Goal: Information Seeking & Learning: Learn about a topic

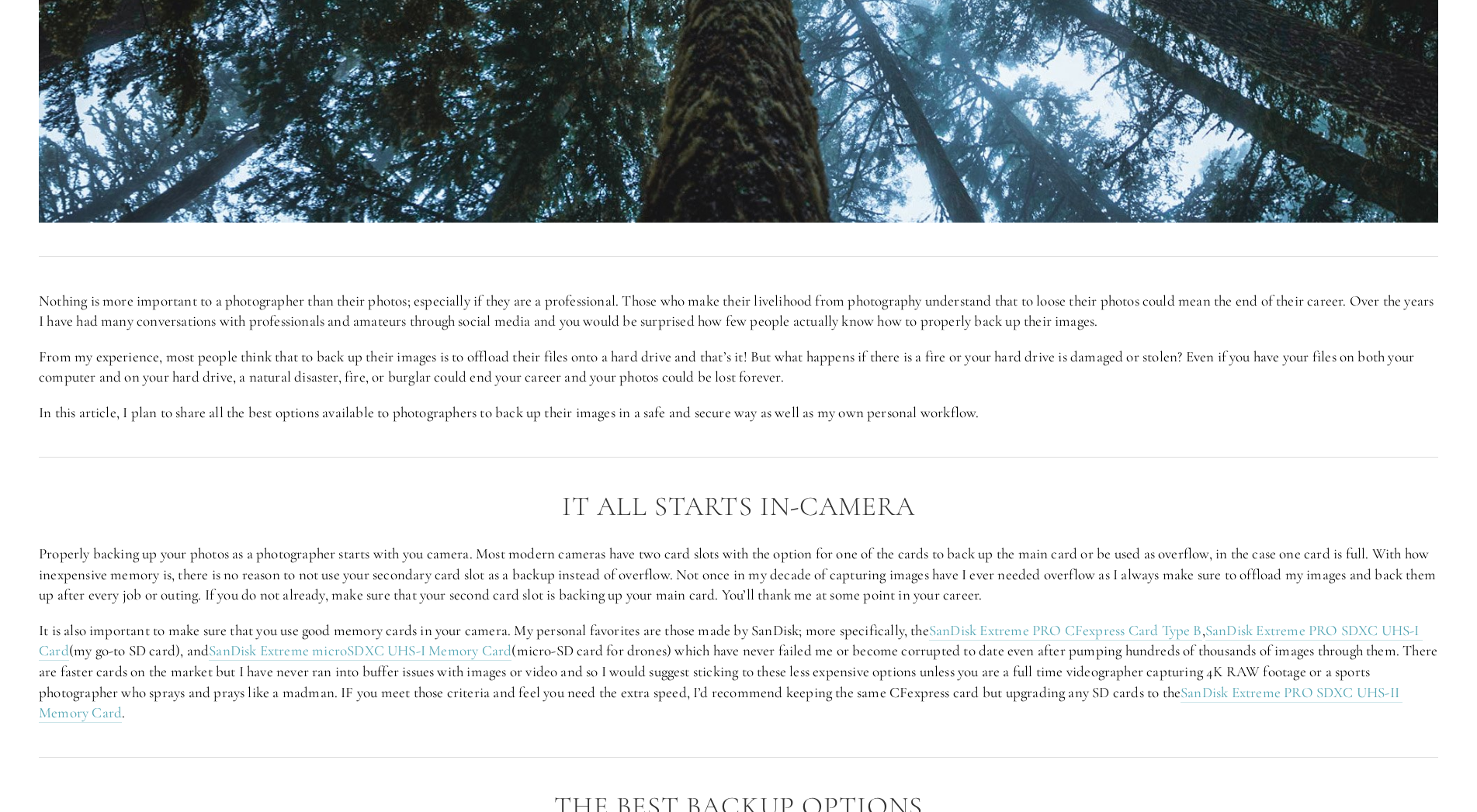
scroll to position [923, 0]
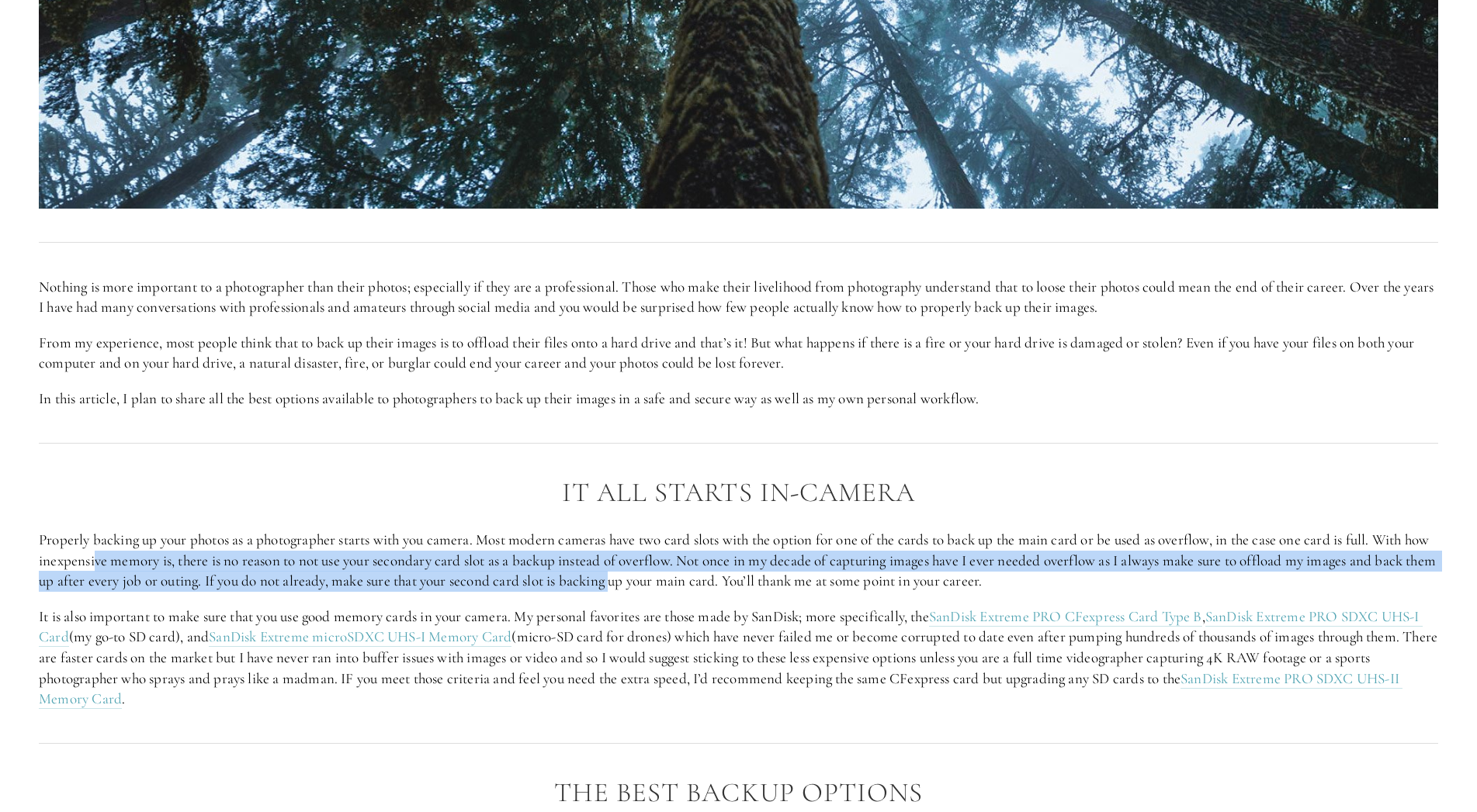
drag, startPoint x: 122, startPoint y: 558, endPoint x: 681, endPoint y: 576, distance: 559.3
click at [681, 576] on p "Properly backing up your photos as a photographer starts with you camera. Most …" at bounding box center [738, 561] width 1399 height 62
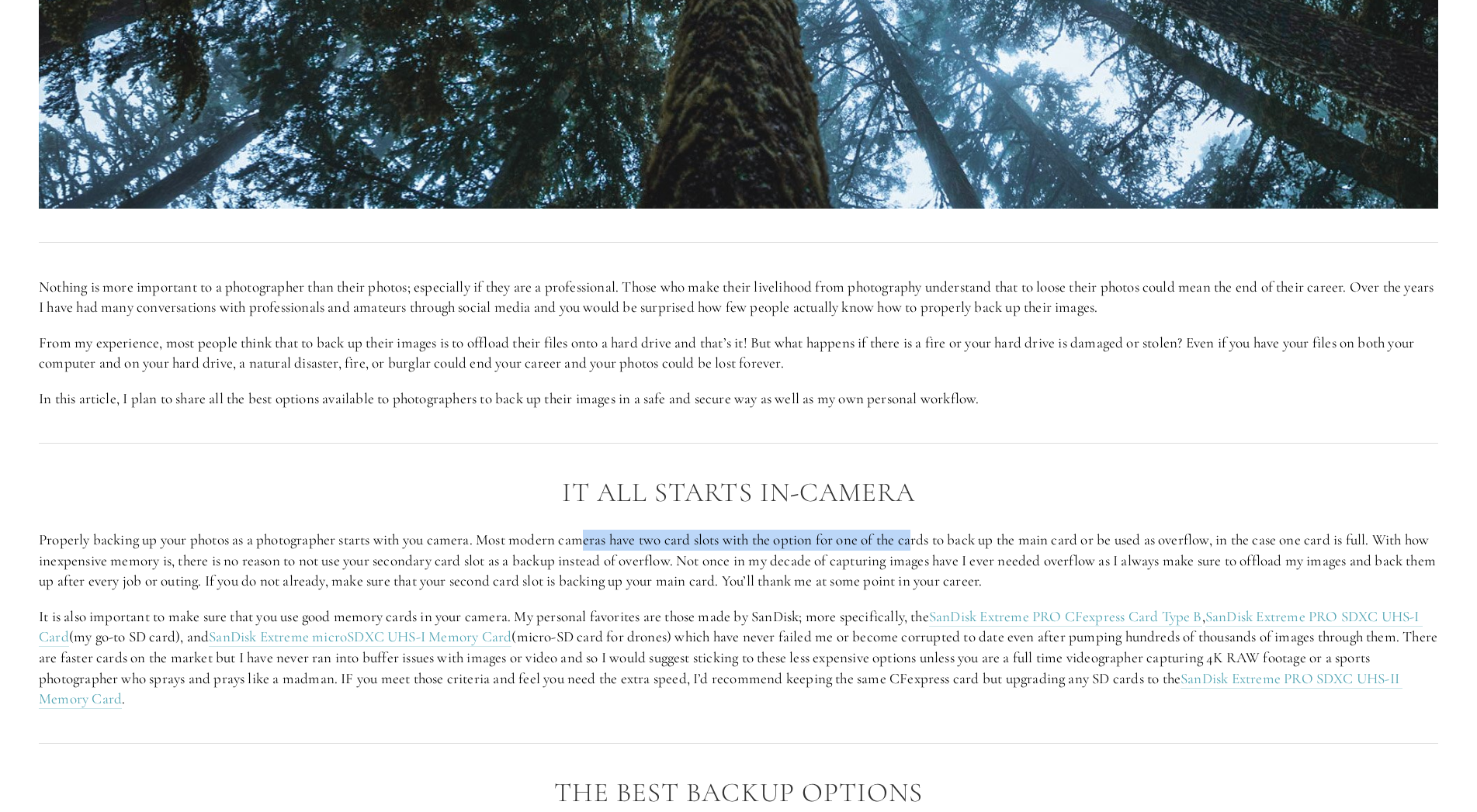
drag, startPoint x: 590, startPoint y: 537, endPoint x: 922, endPoint y: 540, distance: 332.0
click at [922, 540] on p "Properly backing up your photos as a photographer starts with you camera. Most …" at bounding box center [738, 561] width 1399 height 62
drag, startPoint x: 1030, startPoint y: 542, endPoint x: 1202, endPoint y: 534, distance: 172.2
click at [1202, 534] on p "Properly backing up your photos as a photographer starts with you camera. Most …" at bounding box center [738, 561] width 1399 height 62
click at [57, 621] on p "It is also important to make sure that you use good memory cards in your camera…" at bounding box center [738, 658] width 1399 height 104
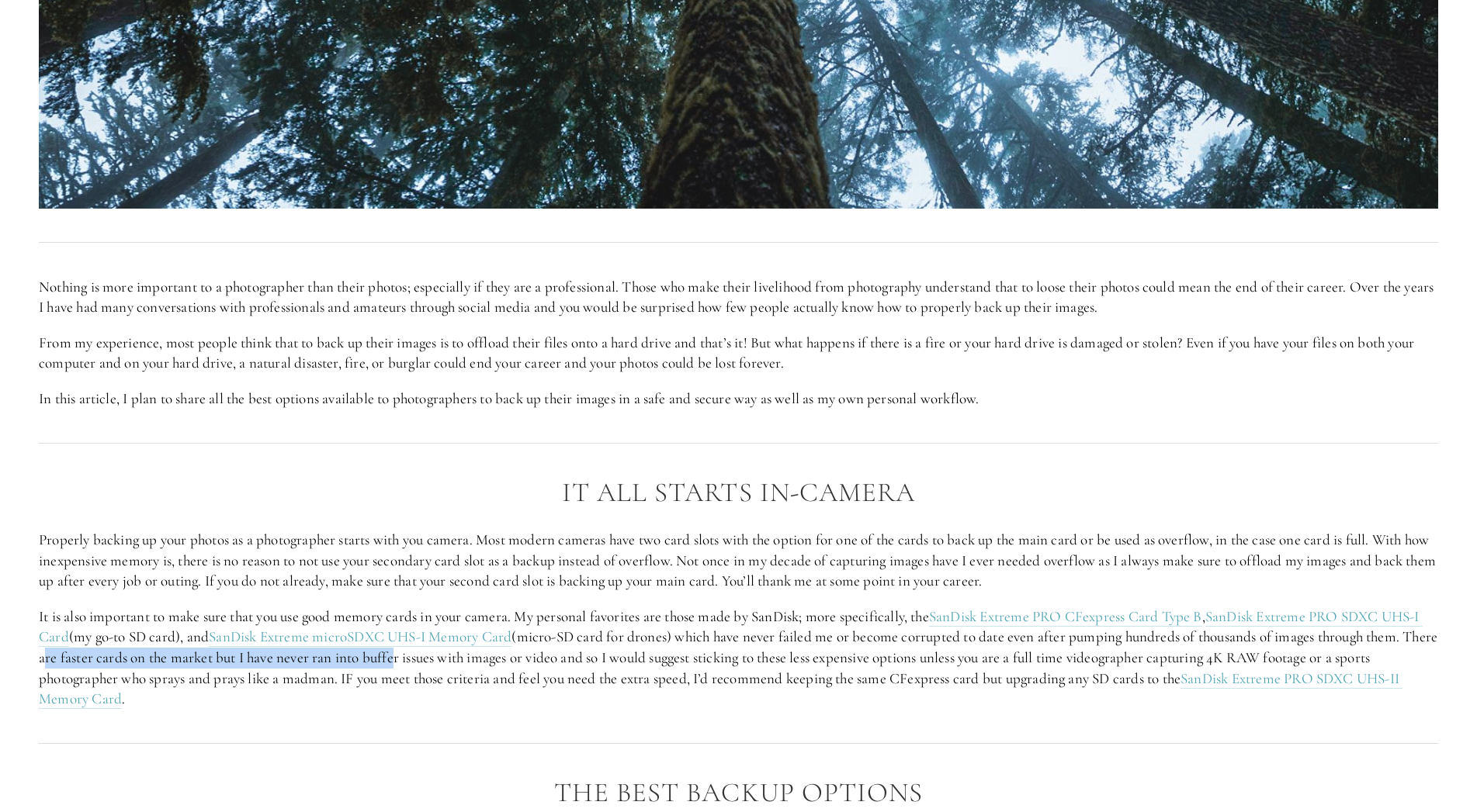
drag, startPoint x: 119, startPoint y: 661, endPoint x: 468, endPoint y: 654, distance: 349.1
click at [468, 654] on p "It is also important to make sure that you use good memory cards in your camera…" at bounding box center [738, 658] width 1399 height 104
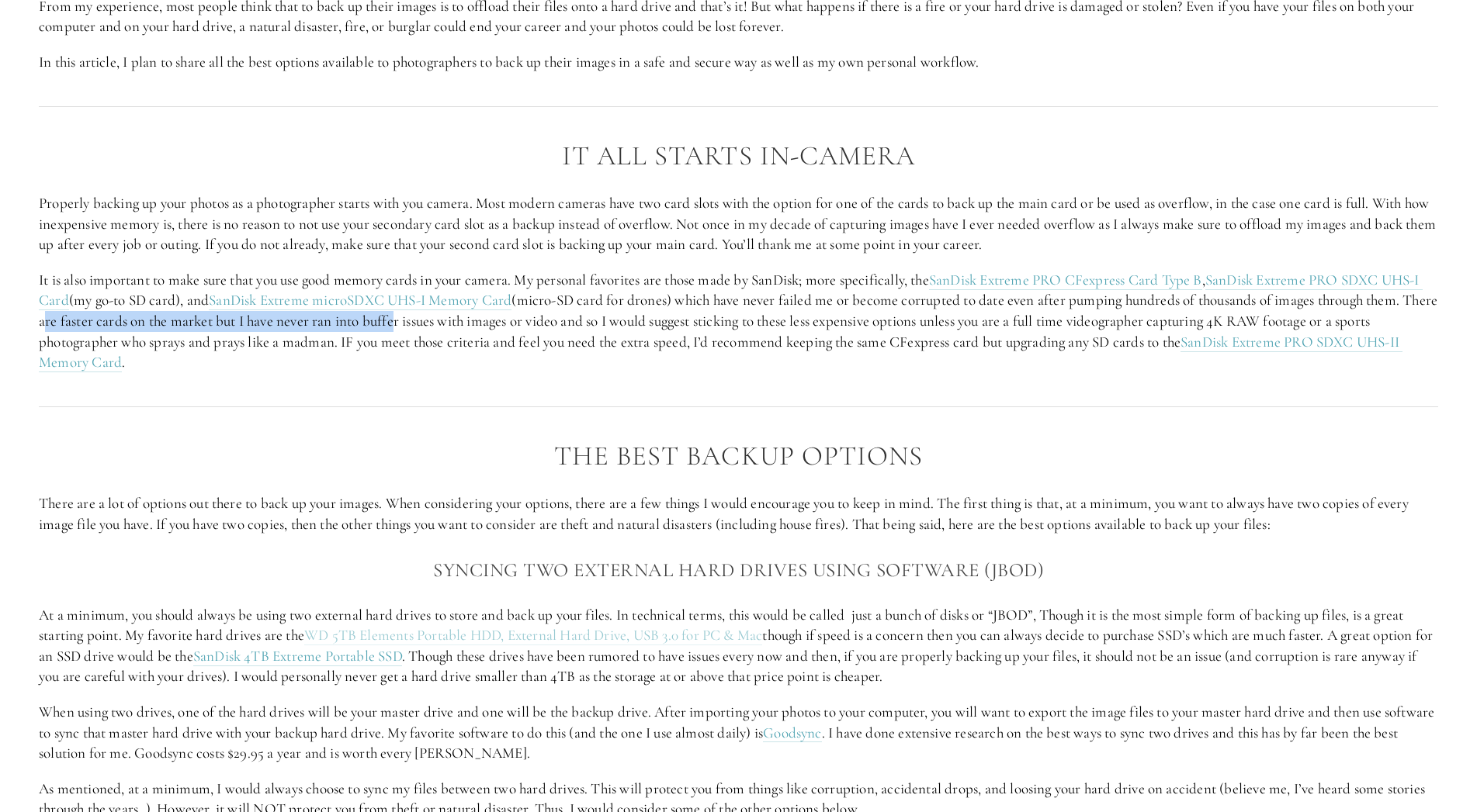
scroll to position [1319, 0]
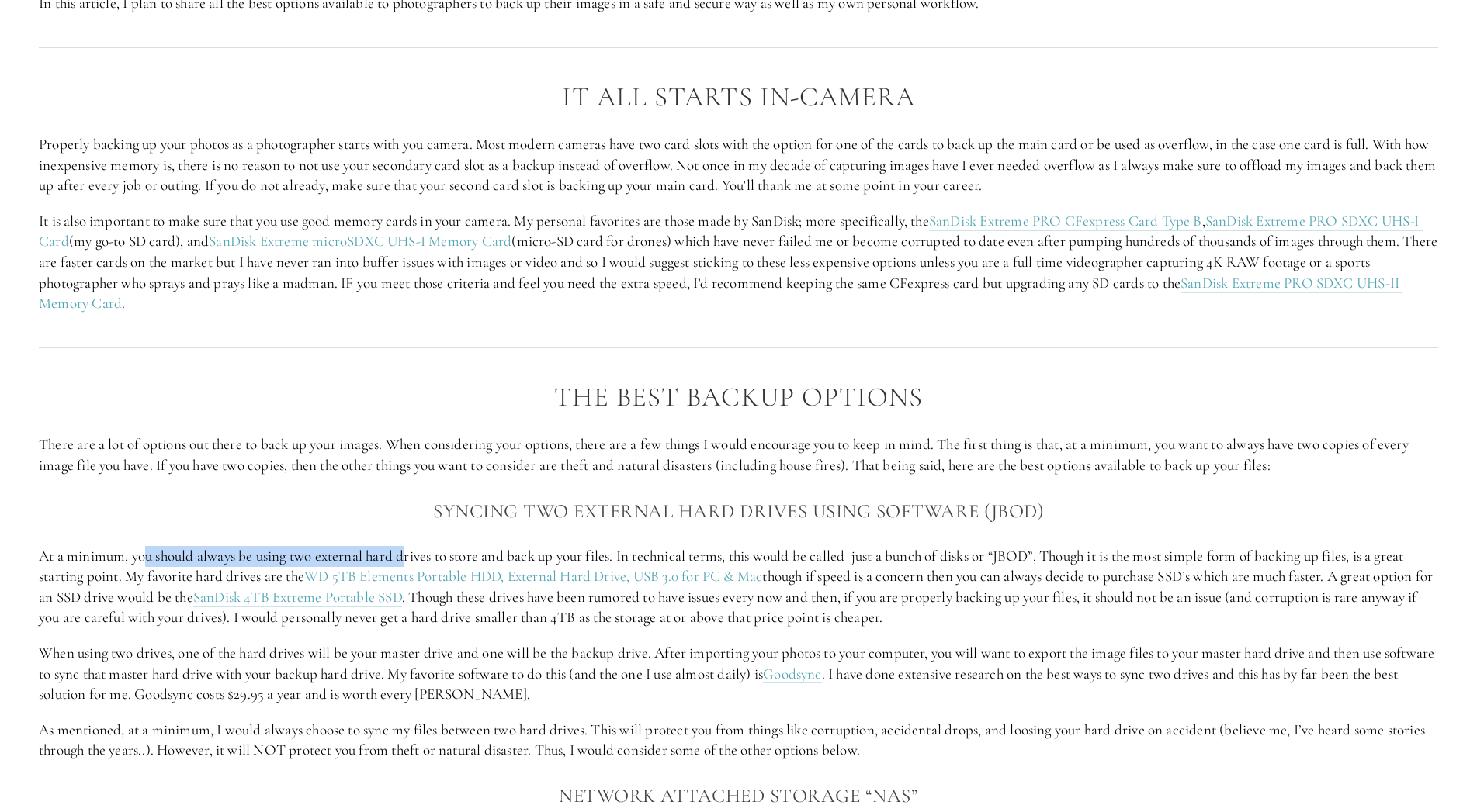
drag, startPoint x: 144, startPoint y: 560, endPoint x: 409, endPoint y: 560, distance: 265.0
click at [409, 560] on p "At a minimum, you should always be using two external hard drives to store and …" at bounding box center [738, 588] width 1399 height 82
drag, startPoint x: 654, startPoint y: 614, endPoint x: 979, endPoint y: 621, distance: 325.1
click at [979, 621] on p "At a minimum, you should always be using two external hard drives to store and …" at bounding box center [738, 588] width 1399 height 82
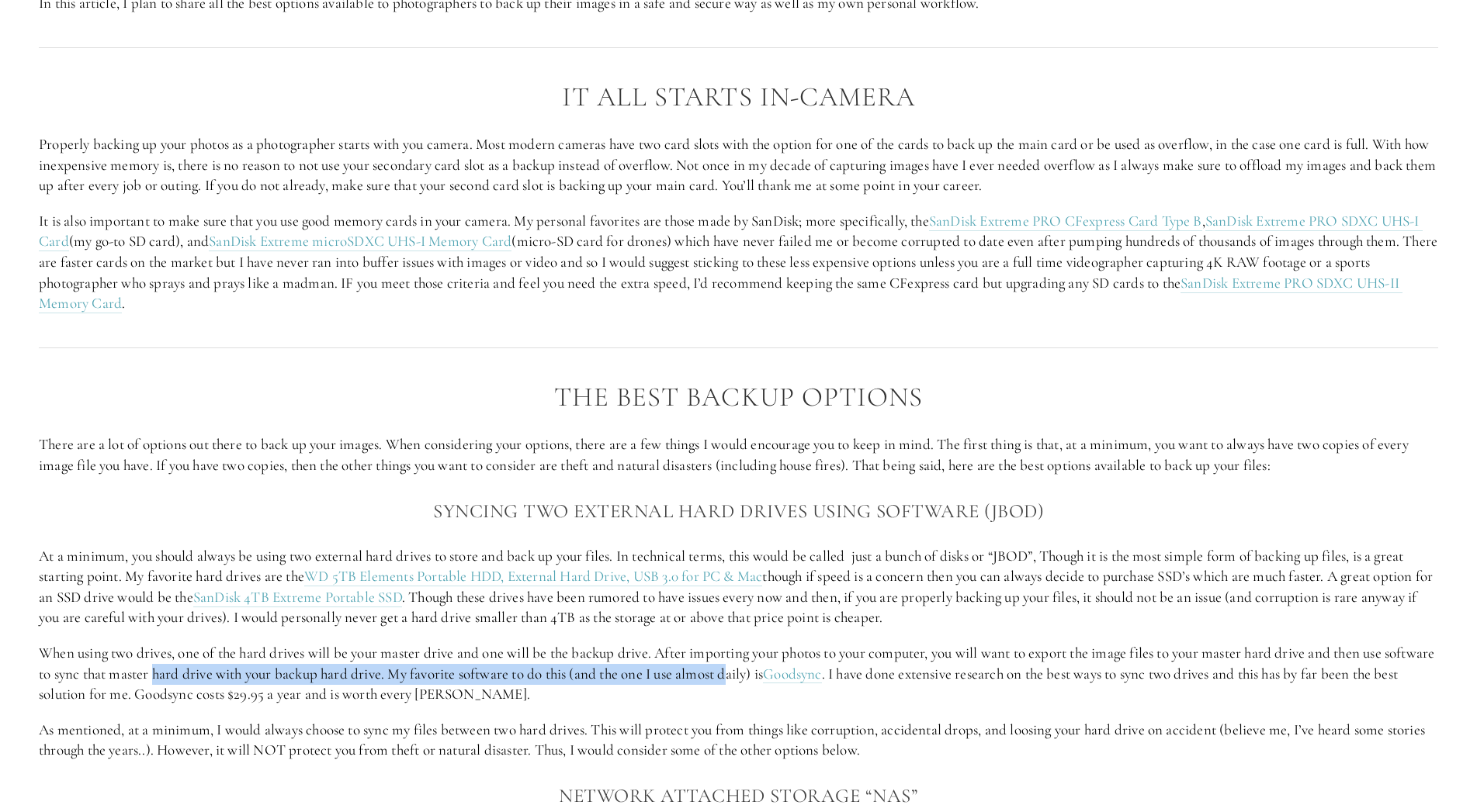
drag, startPoint x: 211, startPoint y: 679, endPoint x: 786, endPoint y: 671, distance: 575.1
click at [786, 671] on p "When using two drives, one of the hard drives will be your master drive and one…" at bounding box center [738, 675] width 1399 height 62
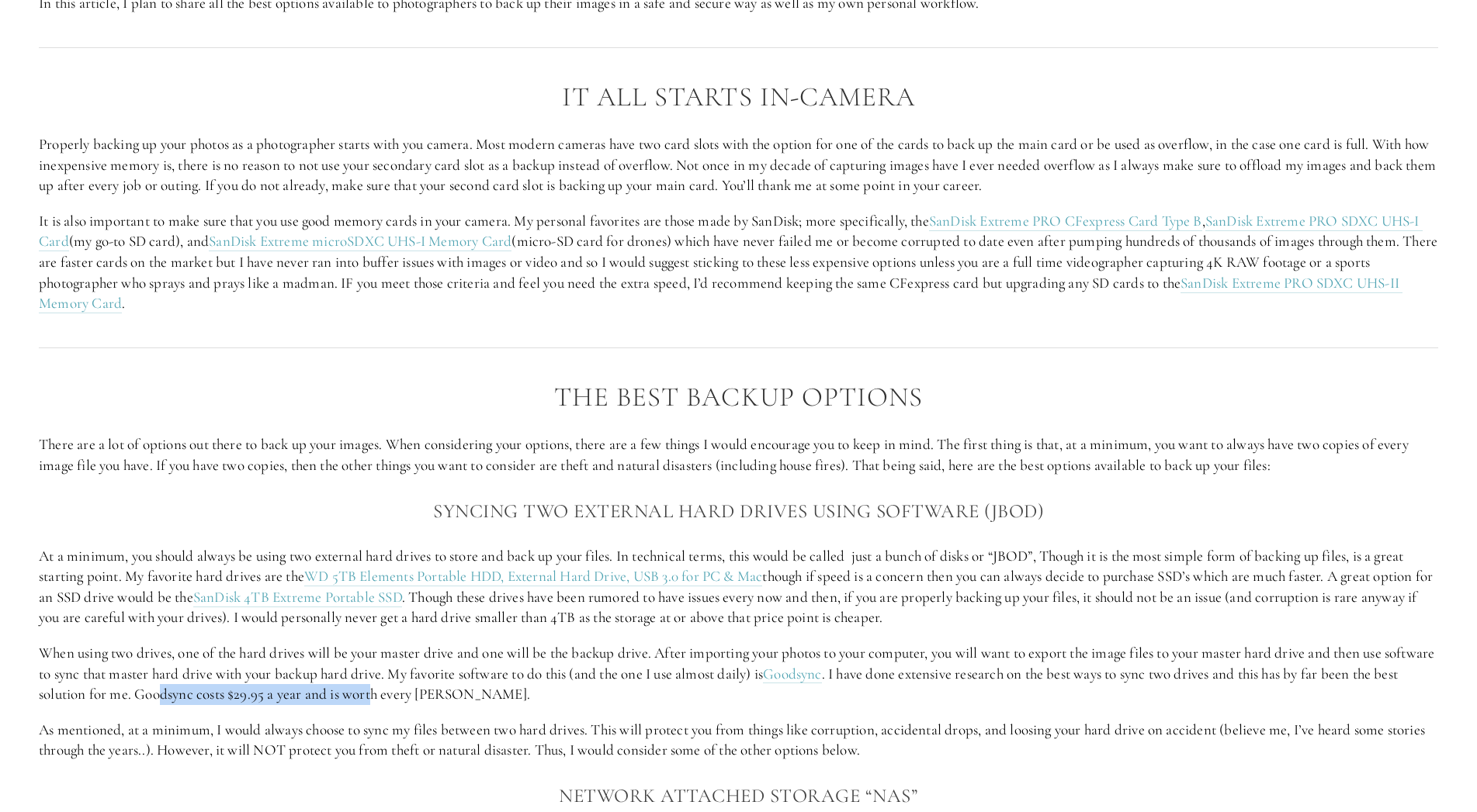
drag, startPoint x: 209, startPoint y: 700, endPoint x: 423, endPoint y: 700, distance: 214.0
click at [423, 700] on p "When using two drives, one of the hard drives will be your master drive and one…" at bounding box center [738, 675] width 1399 height 62
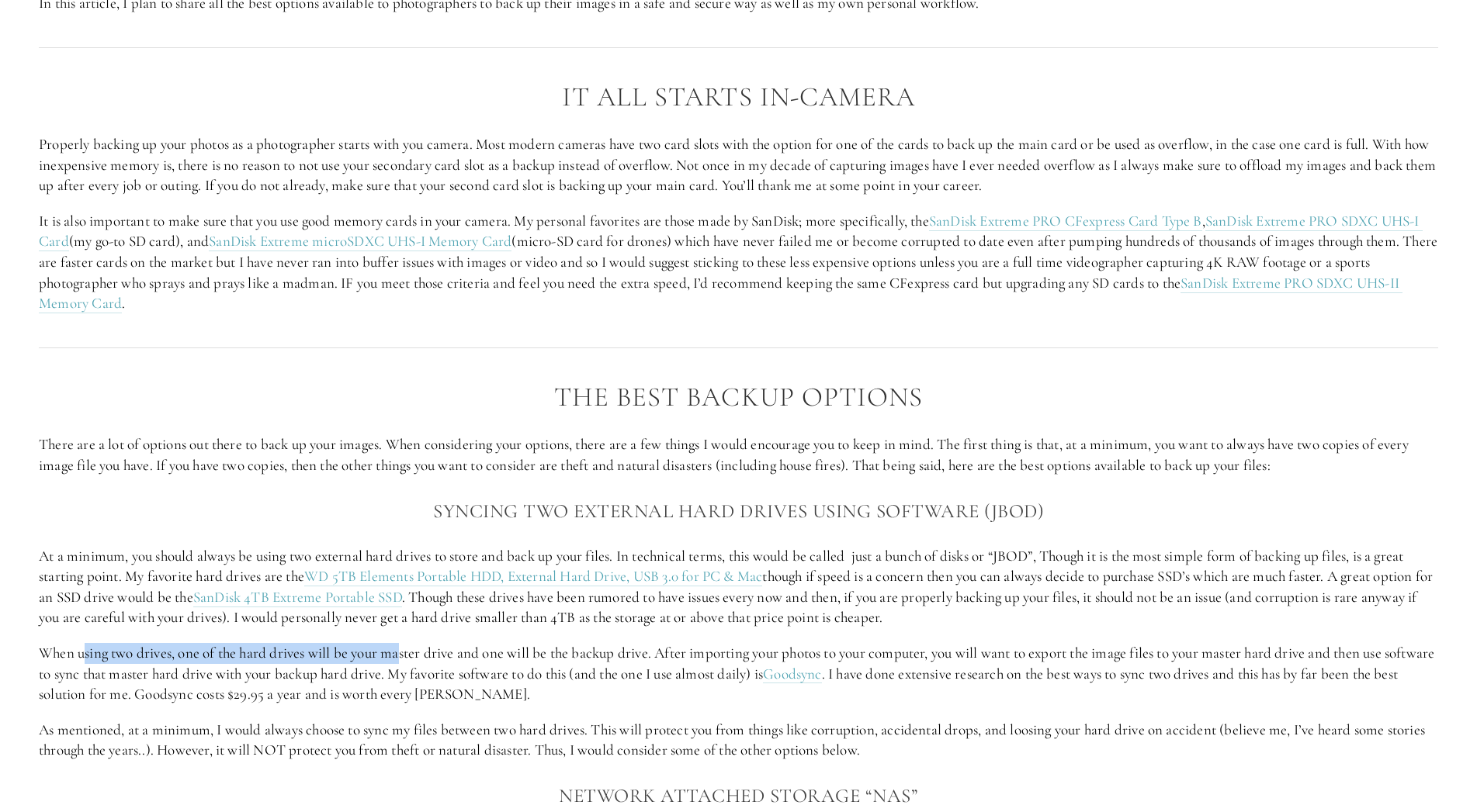
drag, startPoint x: 86, startPoint y: 653, endPoint x: 406, endPoint y: 653, distance: 320.0
click at [406, 653] on p "When using two drives, one of the hard drives will be your master drive and one…" at bounding box center [738, 675] width 1399 height 62
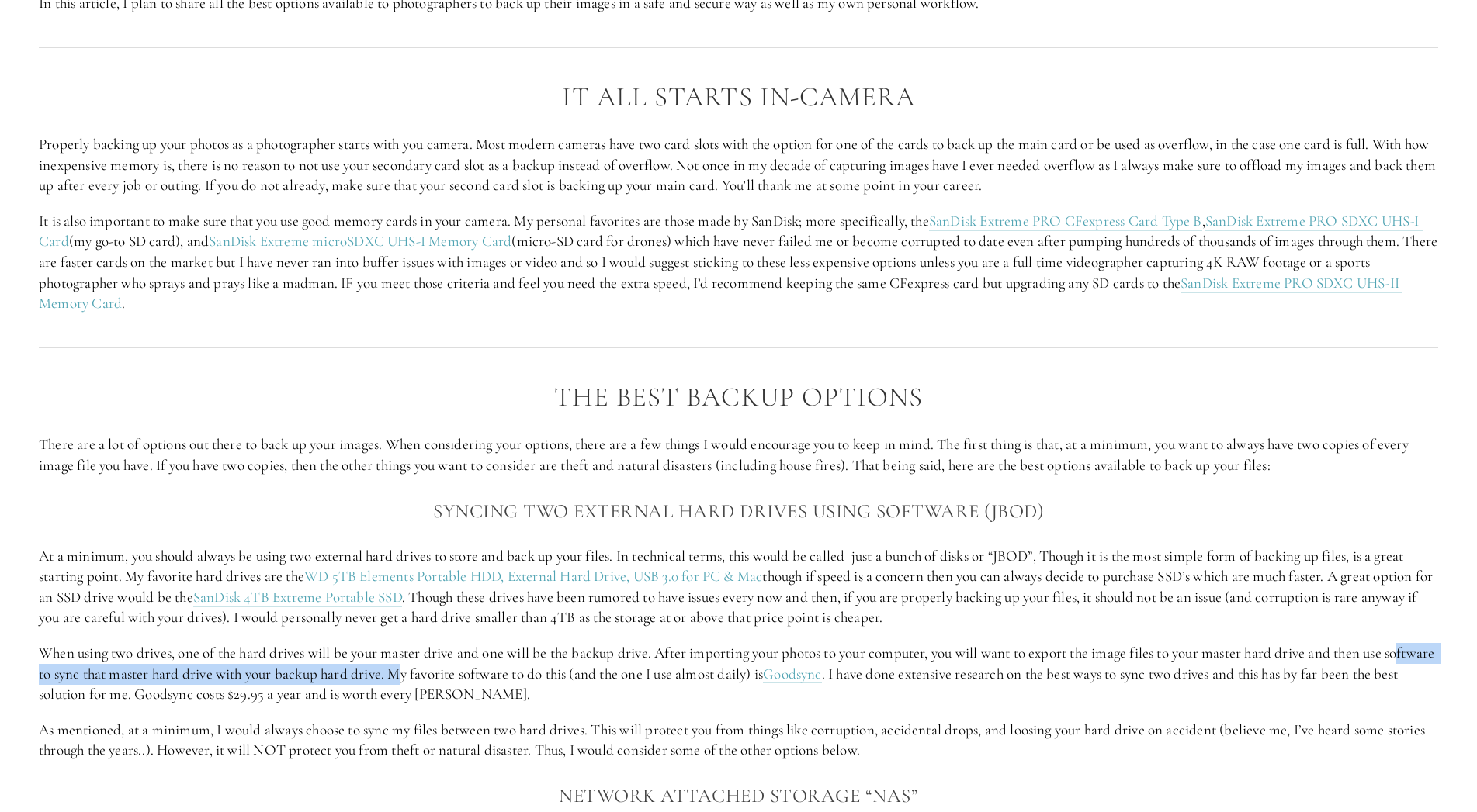
drag, startPoint x: 50, startPoint y: 672, endPoint x: 460, endPoint y: 669, distance: 410.0
click at [460, 669] on p "When using two drives, one of the hard drives will be your master drive and one…" at bounding box center [738, 675] width 1399 height 62
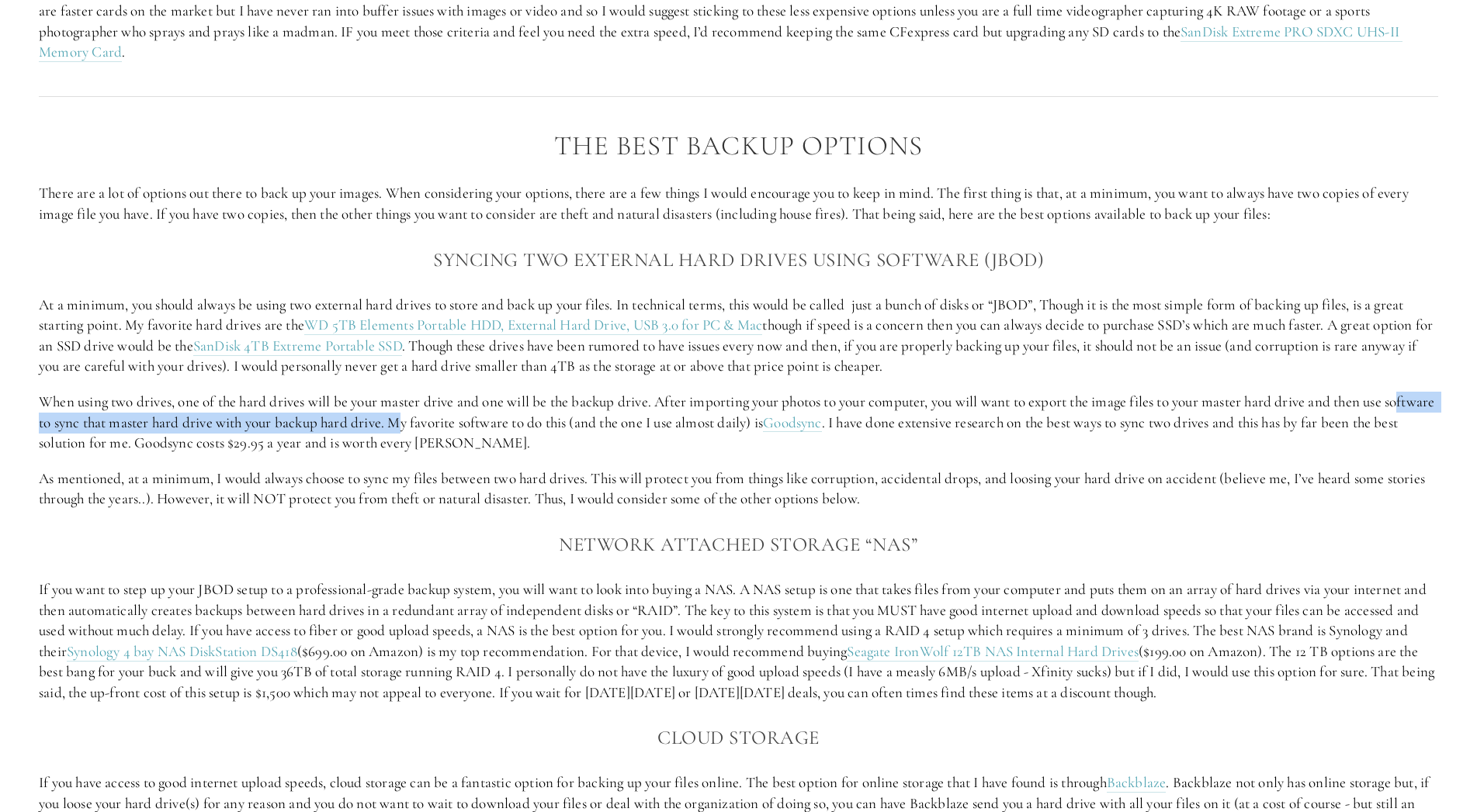
scroll to position [1583, 0]
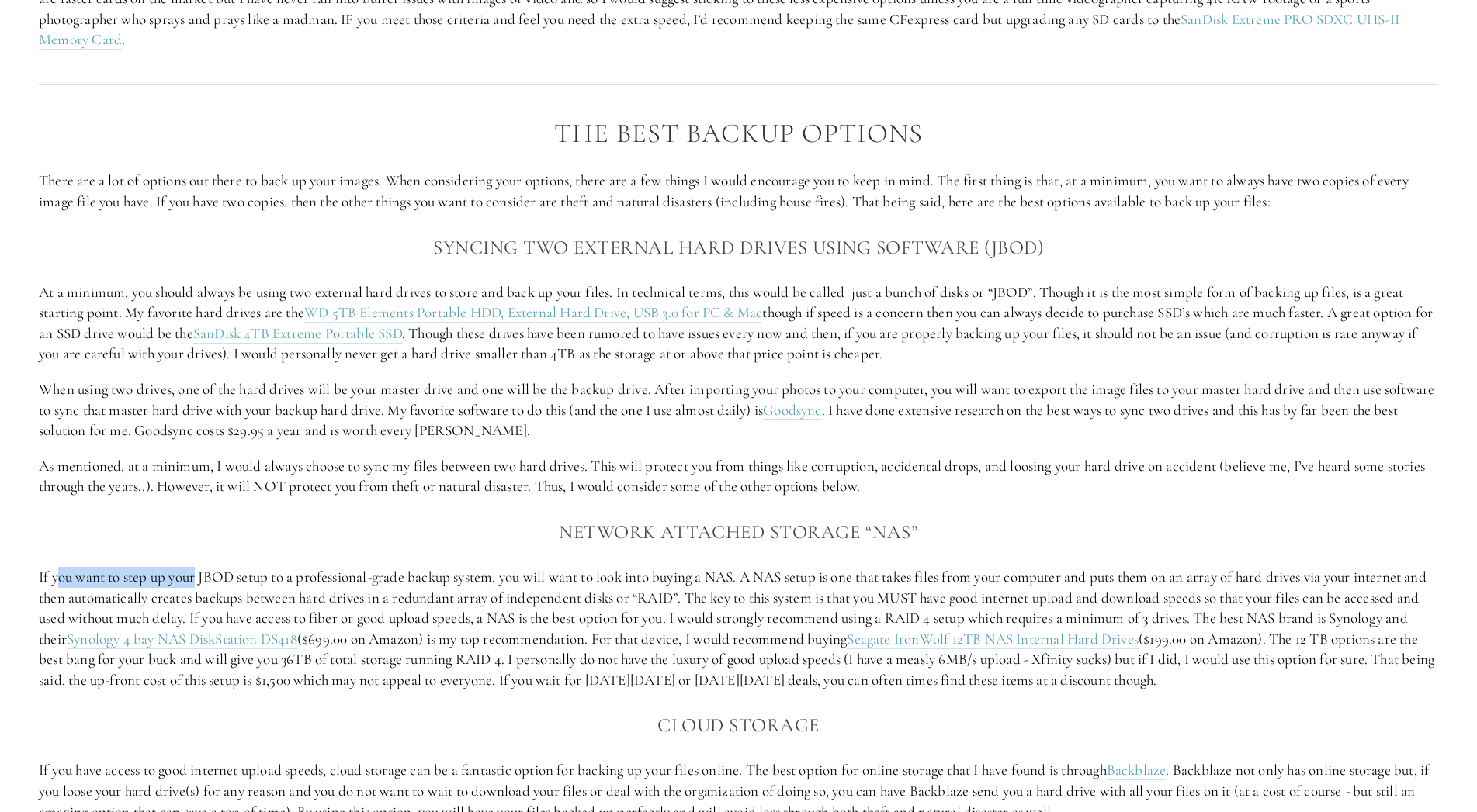
drag, startPoint x: 56, startPoint y: 583, endPoint x: 196, endPoint y: 583, distance: 140.0
click at [196, 583] on p "If you want to step up your JBOD setup to a professional-grade backup system, y…" at bounding box center [738, 629] width 1399 height 124
drag, startPoint x: 252, startPoint y: 576, endPoint x: 467, endPoint y: 572, distance: 215.0
click at [467, 572] on p "If you want to step up your JBOD setup to a professional-grade backup system, y…" at bounding box center [738, 629] width 1399 height 124
drag, startPoint x: 538, startPoint y: 573, endPoint x: 701, endPoint y: 565, distance: 163.2
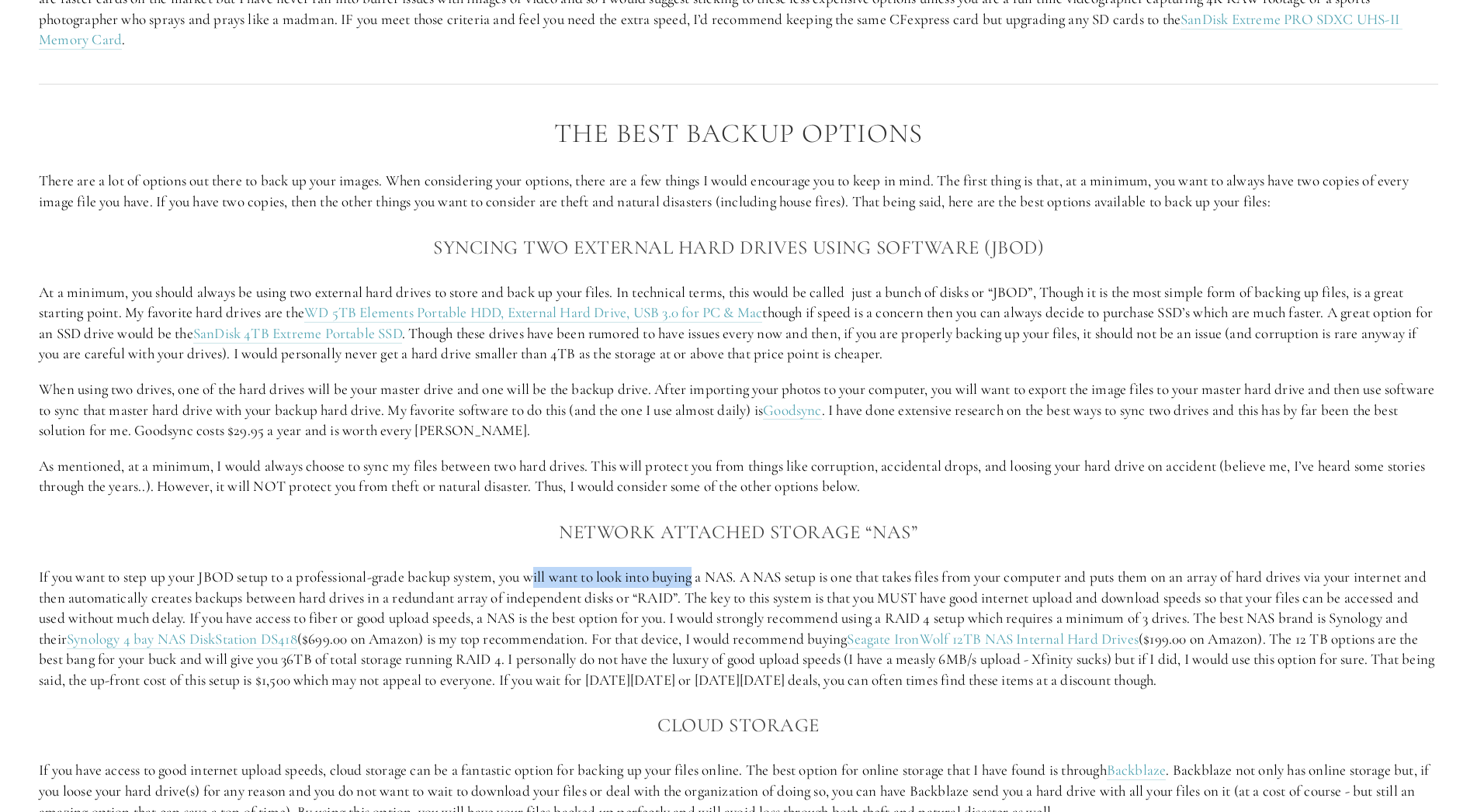
click at [701, 565] on div "The Best Backup Options There are a lot of options out there to back up your im…" at bounding box center [738, 672] width 1399 height 1109
drag, startPoint x: 756, startPoint y: 579, endPoint x: 789, endPoint y: 576, distance: 33.1
click at [789, 576] on p "If you want to step up your JBOD setup to a professional-grade backup system, y…" at bounding box center [738, 629] width 1399 height 124
drag, startPoint x: 238, startPoint y: 597, endPoint x: 508, endPoint y: 590, distance: 270.1
click at [508, 590] on p "If you want to step up your JBOD setup to a professional-grade backup system, y…" at bounding box center [738, 629] width 1399 height 124
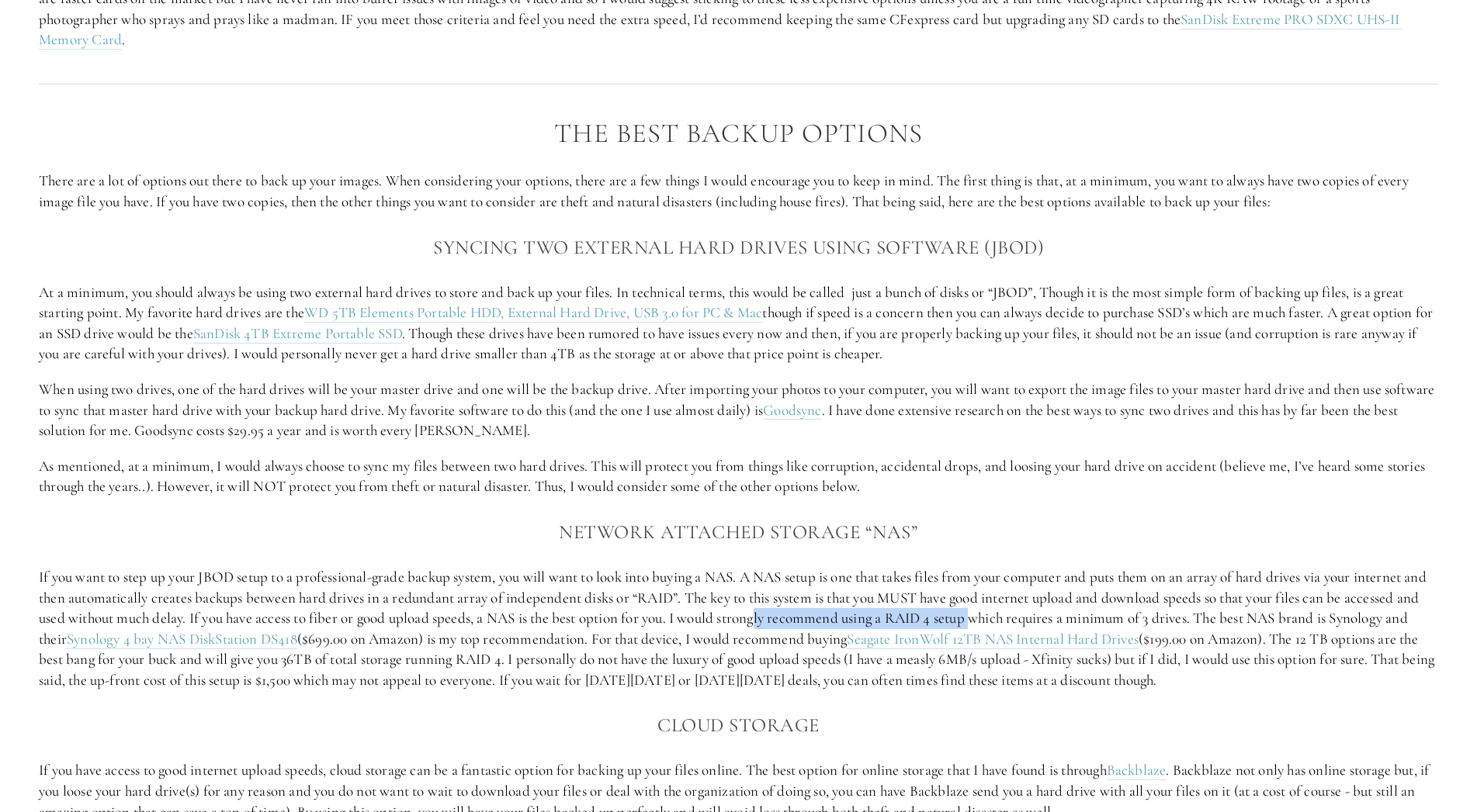
drag, startPoint x: 788, startPoint y: 617, endPoint x: 1011, endPoint y: 617, distance: 223.0
click at [1011, 617] on p "If you want to step up your JBOD setup to a professional-grade backup system, y…" at bounding box center [738, 629] width 1399 height 124
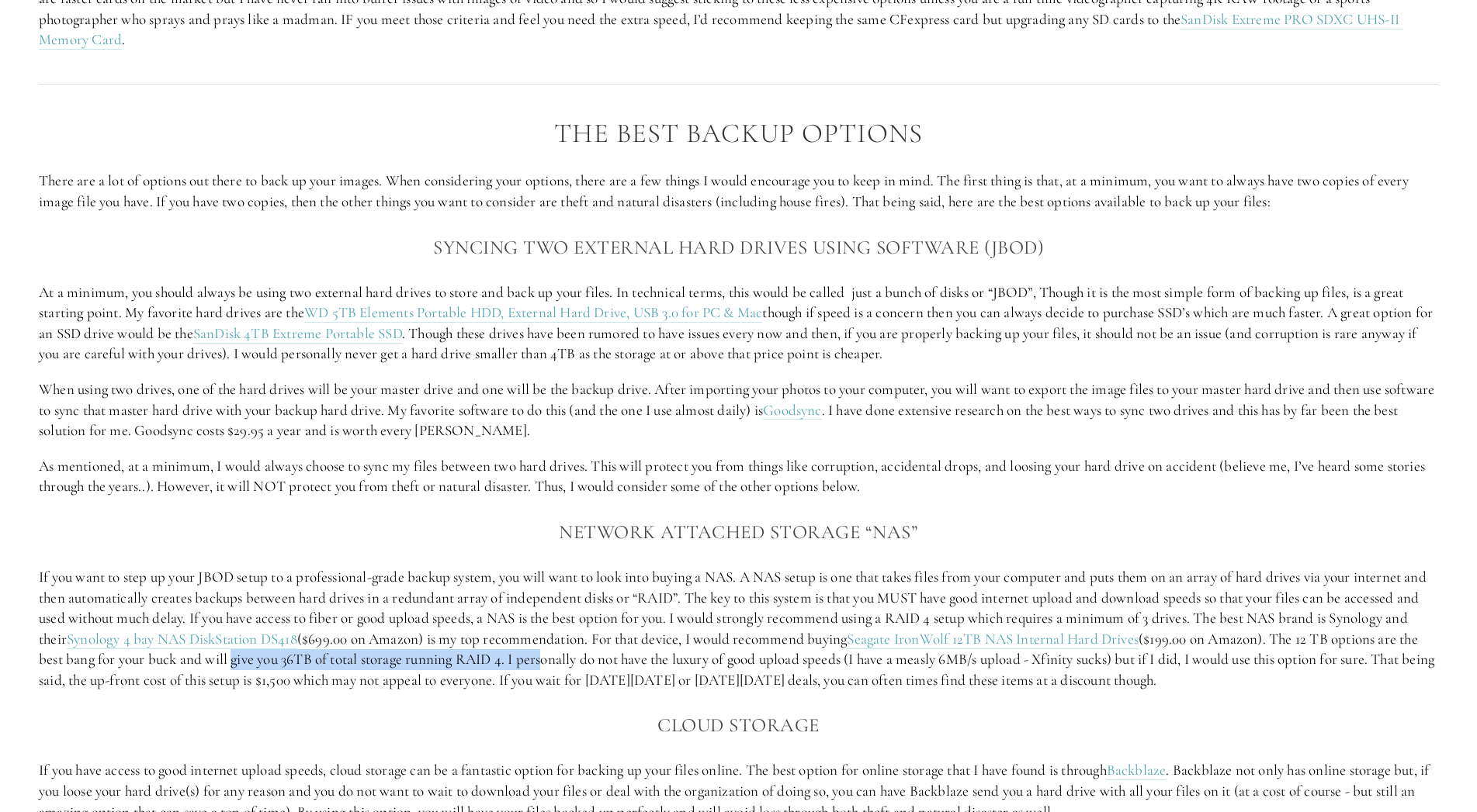
drag, startPoint x: 292, startPoint y: 660, endPoint x: 584, endPoint y: 650, distance: 292.2
click at [584, 650] on p "If you want to step up your JBOD setup to a professional-grade backup system, y…" at bounding box center [738, 629] width 1399 height 124
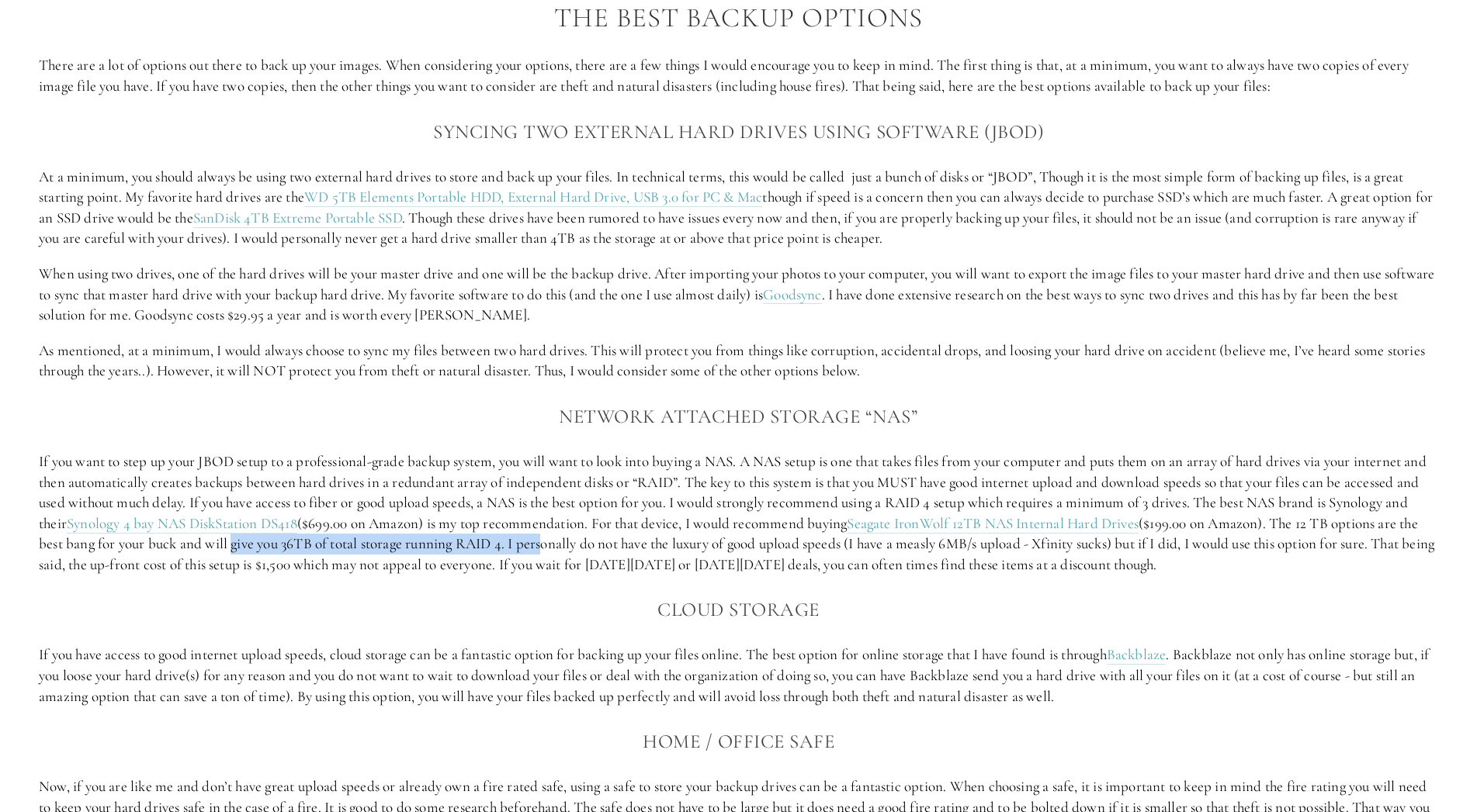
scroll to position [1847, 0]
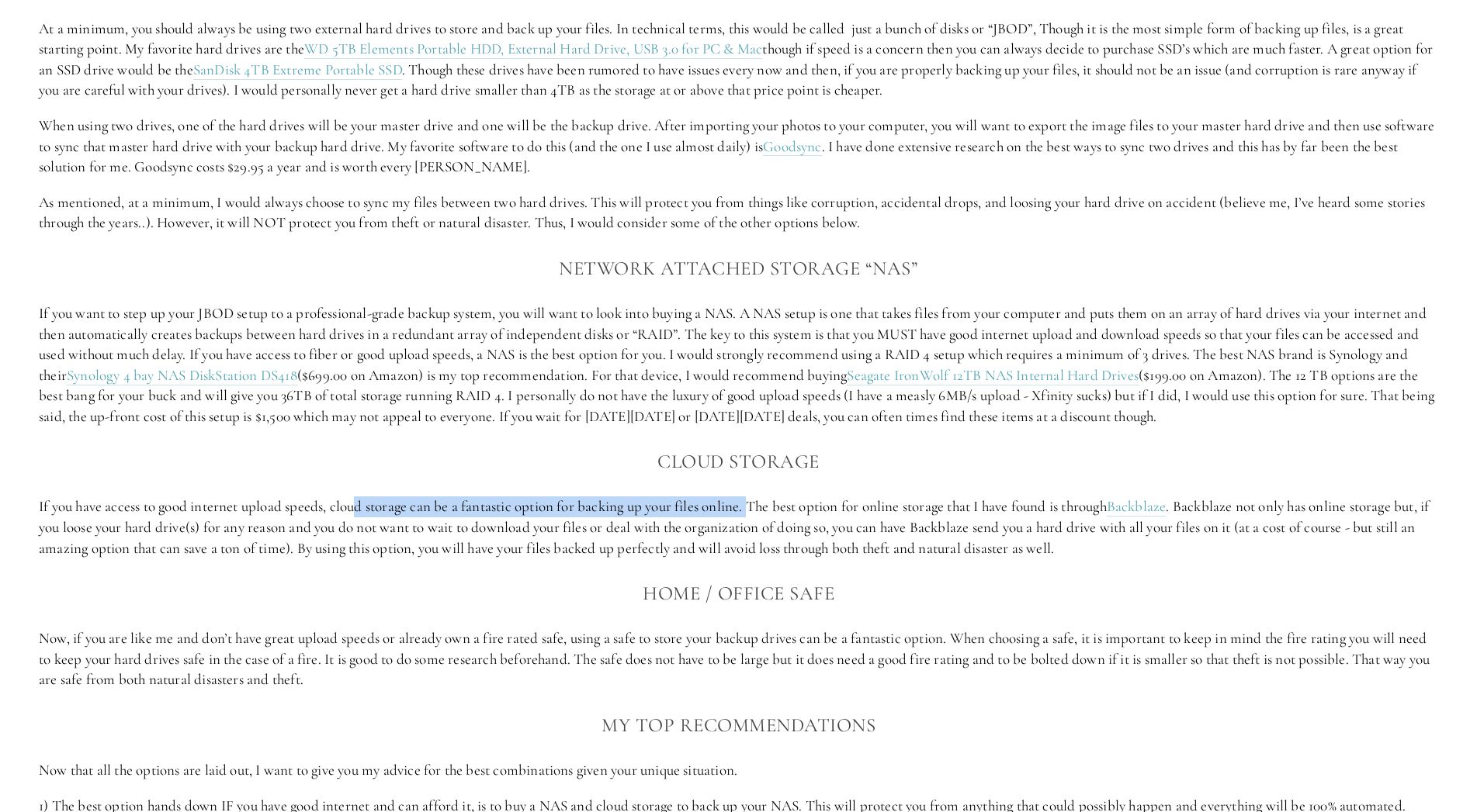
drag, startPoint x: 361, startPoint y: 507, endPoint x: 754, endPoint y: 512, distance: 393.0
click at [754, 512] on p "If you have access to good internet upload speeds, cloud storage can be a fanta…" at bounding box center [738, 528] width 1399 height 62
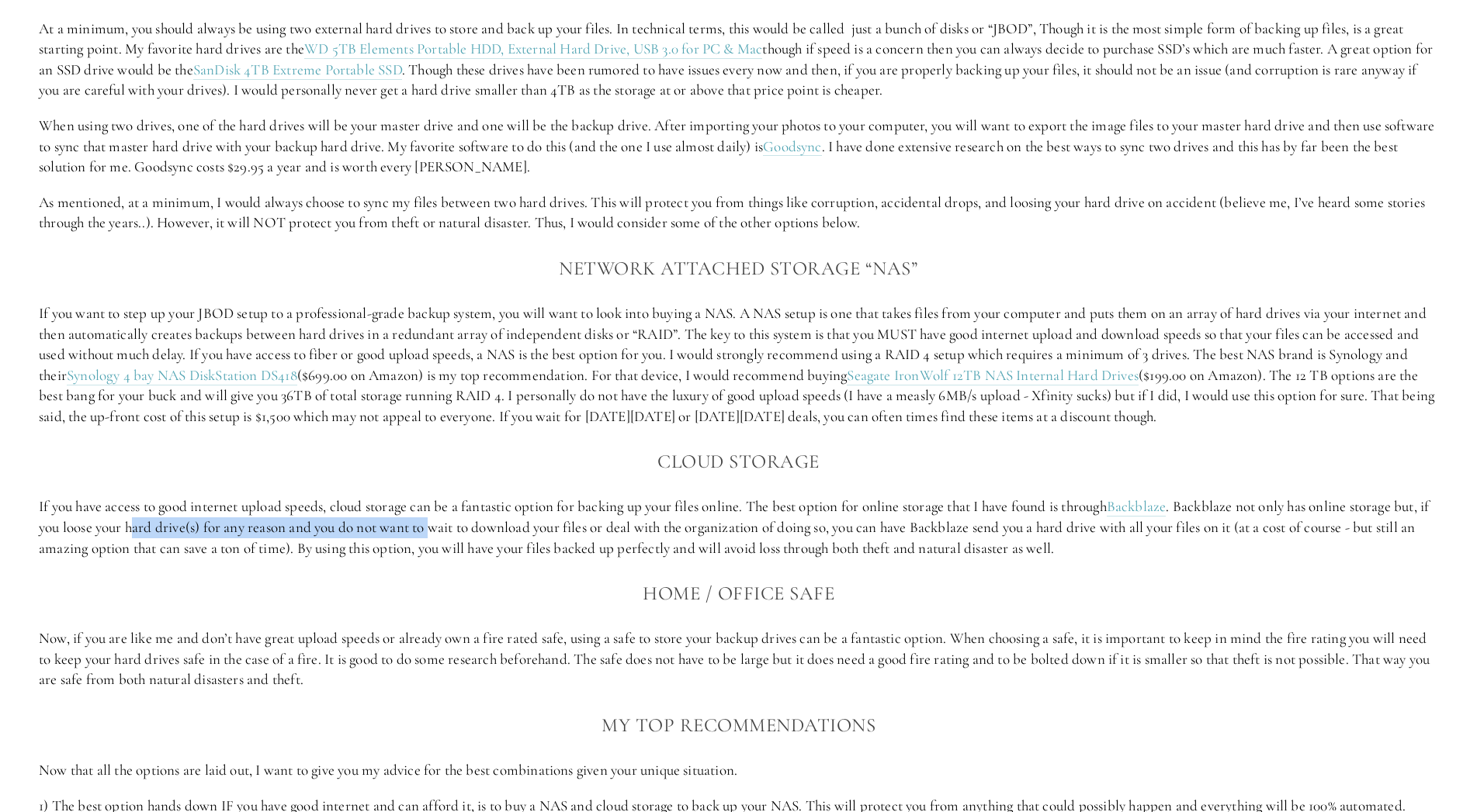
drag, startPoint x: 146, startPoint y: 533, endPoint x: 450, endPoint y: 530, distance: 304.0
click at [450, 530] on p "If you have access to good internet upload speeds, cloud storage can be a fanta…" at bounding box center [738, 528] width 1399 height 62
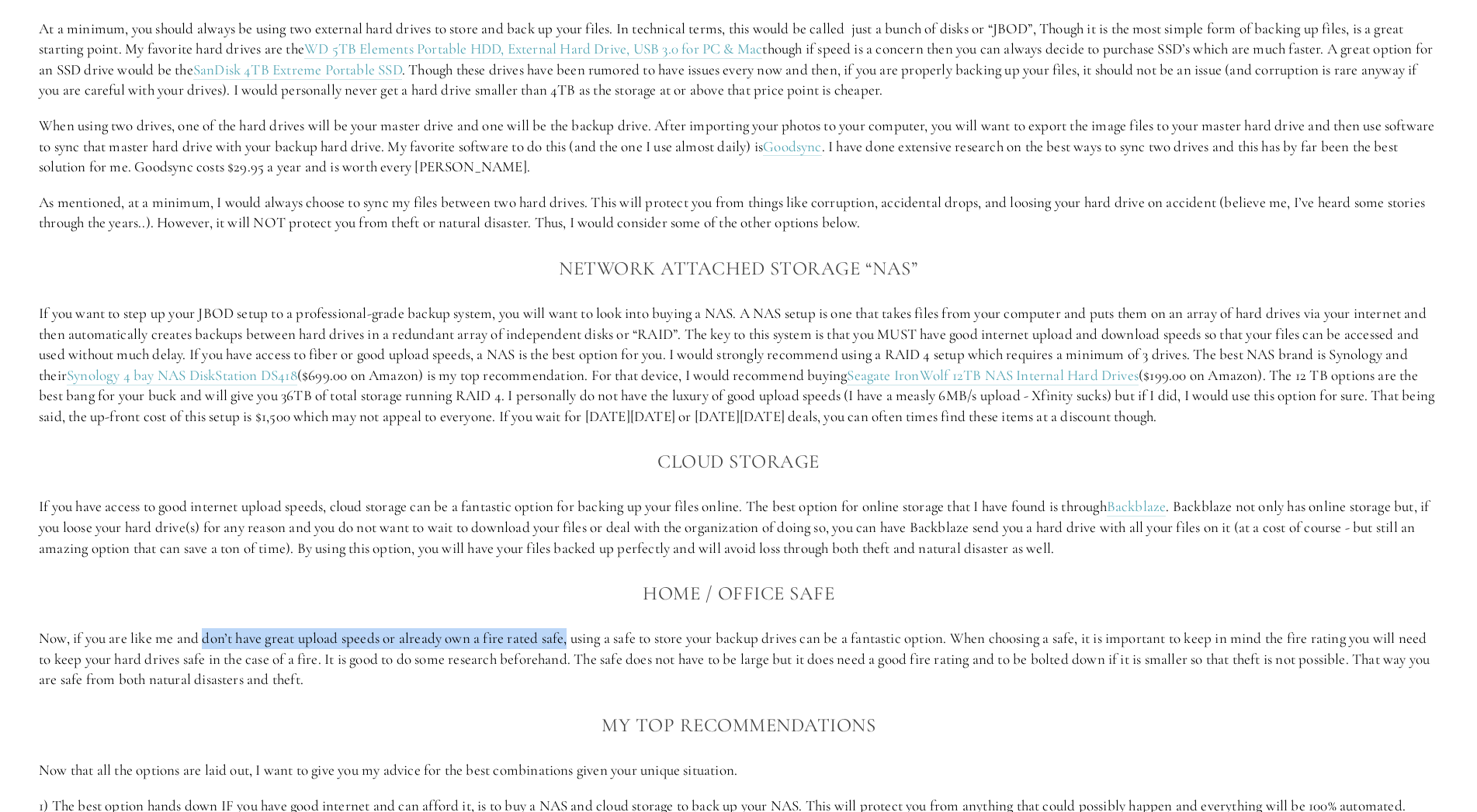
drag, startPoint x: 205, startPoint y: 638, endPoint x: 568, endPoint y: 628, distance: 363.1
click at [568, 628] on div "The Best Backup Options There are a lot of options out there to back up your im…" at bounding box center [738, 408] width 1399 height 1109
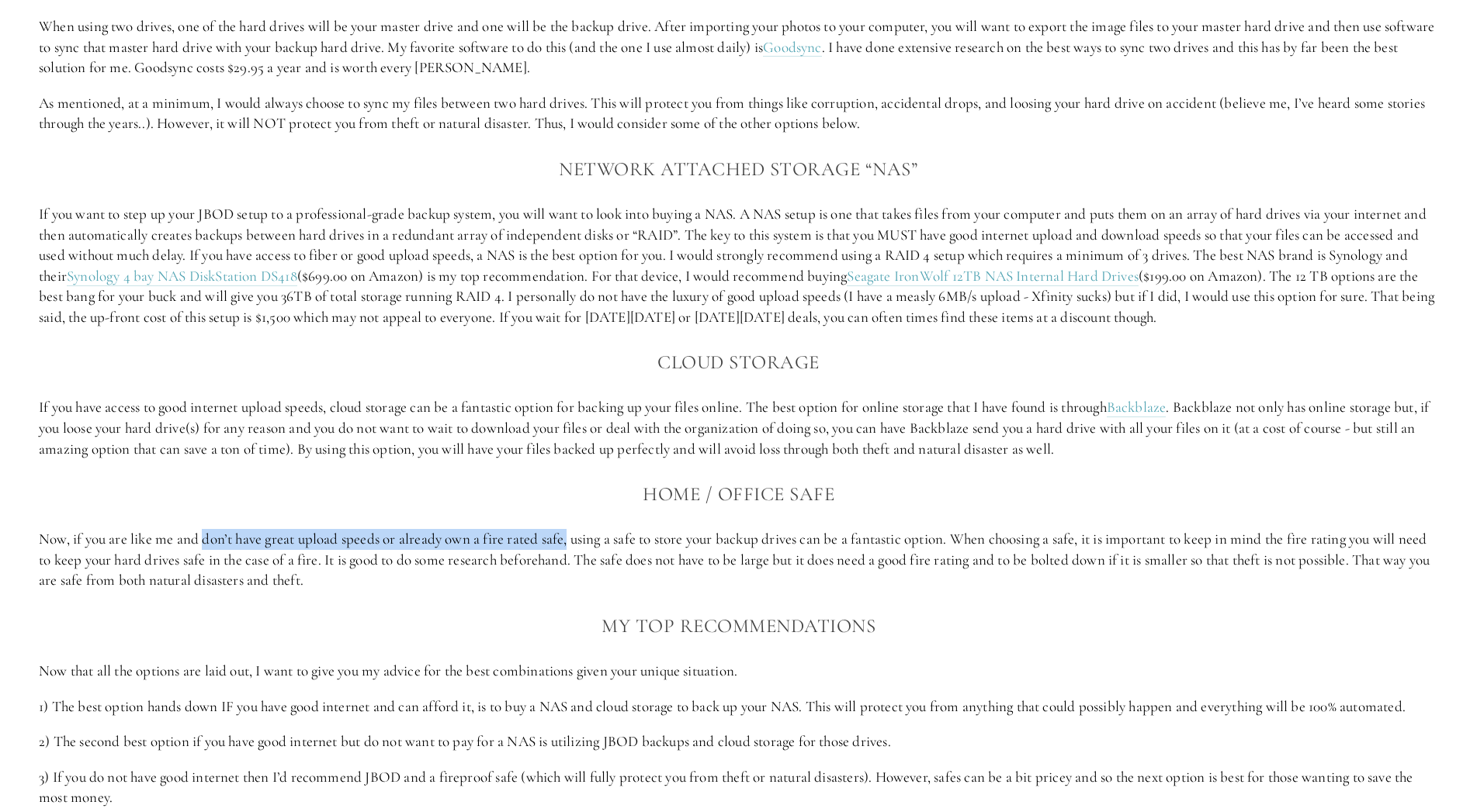
scroll to position [2111, 0]
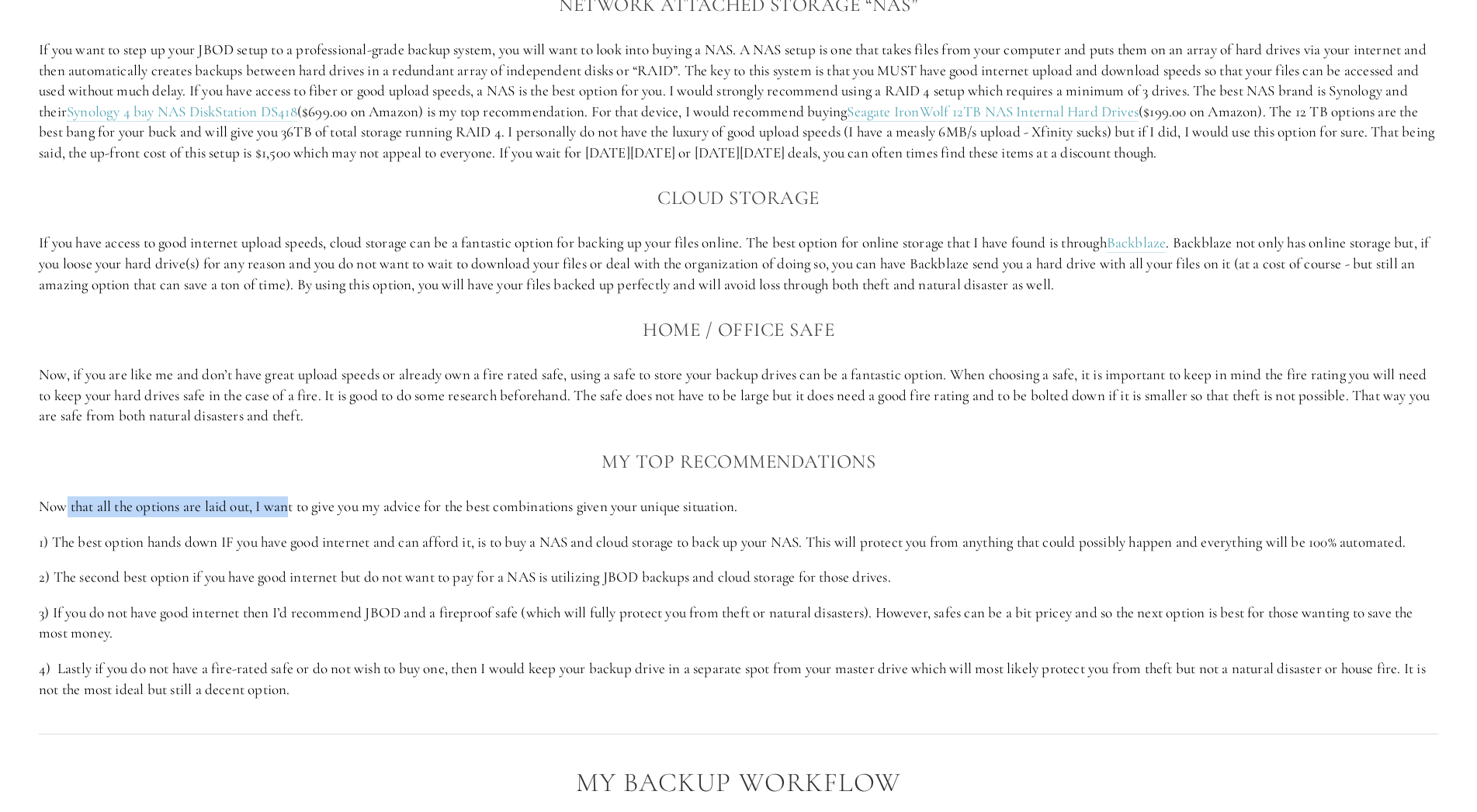
drag, startPoint x: 68, startPoint y: 511, endPoint x: 295, endPoint y: 509, distance: 227.0
click at [295, 509] on p "Now that all the options are laid out, I want to give you my advice for the bes…" at bounding box center [738, 506] width 1399 height 21
drag, startPoint x: 67, startPoint y: 543, endPoint x: 257, endPoint y: 551, distance: 190.2
click at [257, 551] on p "1) The best option hands down IF you have good internet and can afford it, is t…" at bounding box center [738, 542] width 1399 height 21
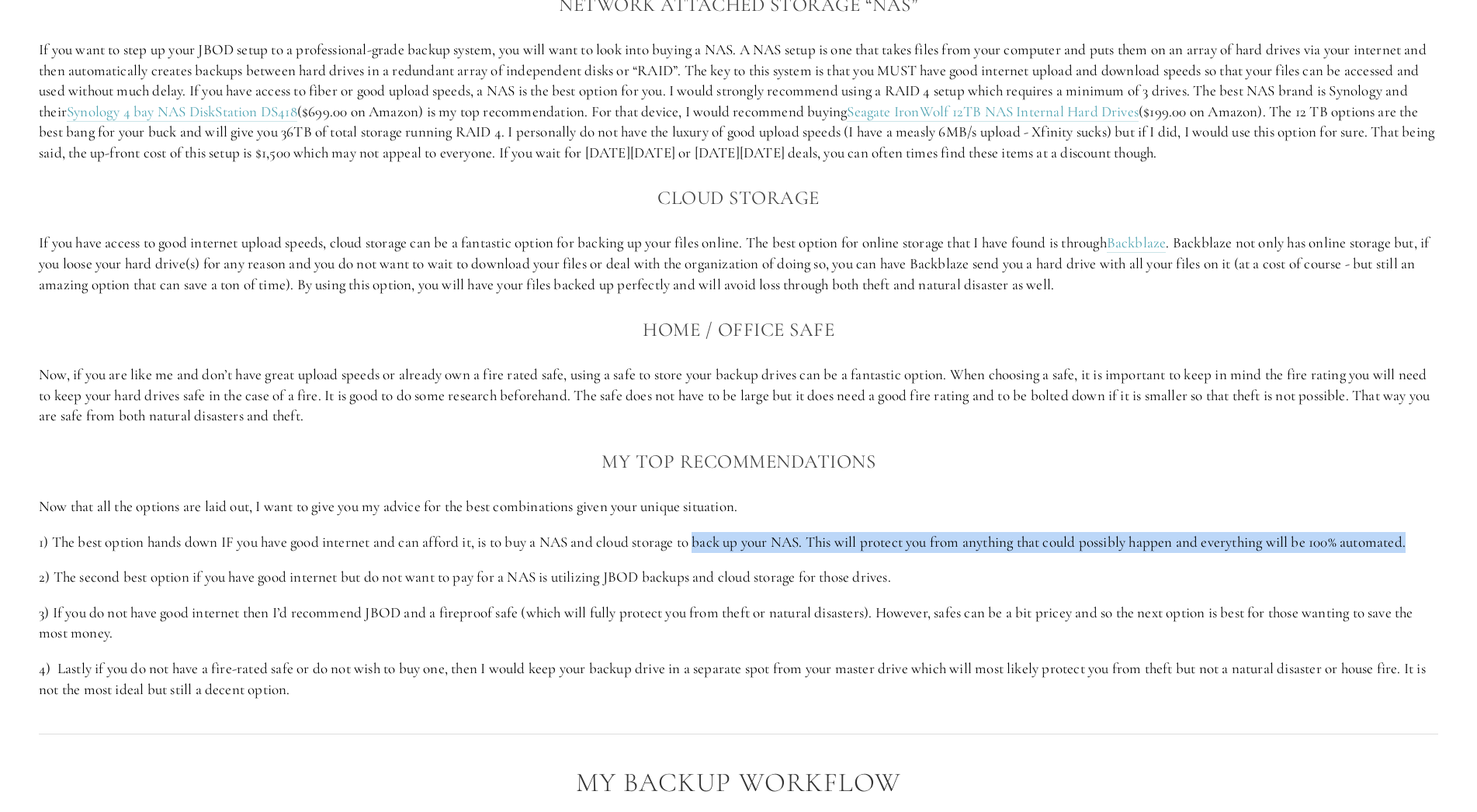
drag, startPoint x: 704, startPoint y: 557, endPoint x: 1424, endPoint y: 559, distance: 720.0
click at [1424, 559] on div "The Best Backup Options There are a lot of options out there to back up your im…" at bounding box center [738, 145] width 1399 height 1109
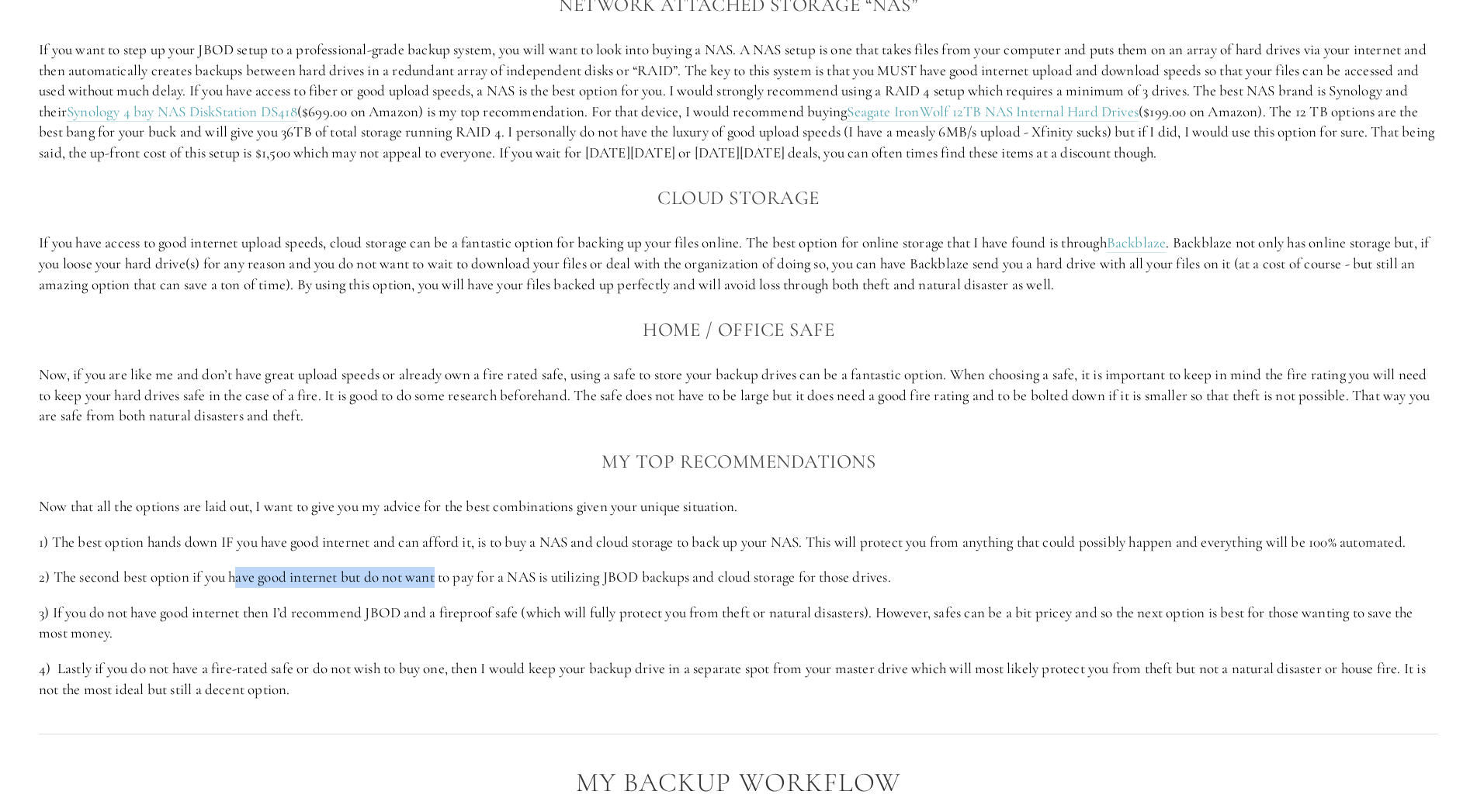
drag, startPoint x: 240, startPoint y: 587, endPoint x: 440, endPoint y: 583, distance: 200.0
click at [440, 583] on p "2) The second best option if you have good internet but do not want to pay for …" at bounding box center [738, 577] width 1399 height 21
drag, startPoint x: 164, startPoint y: 619, endPoint x: 266, endPoint y: 619, distance: 102.0
click at [266, 619] on p "3) If you do not have good internet then I’d recommend JBOD and a fireproof saf…" at bounding box center [738, 624] width 1399 height 41
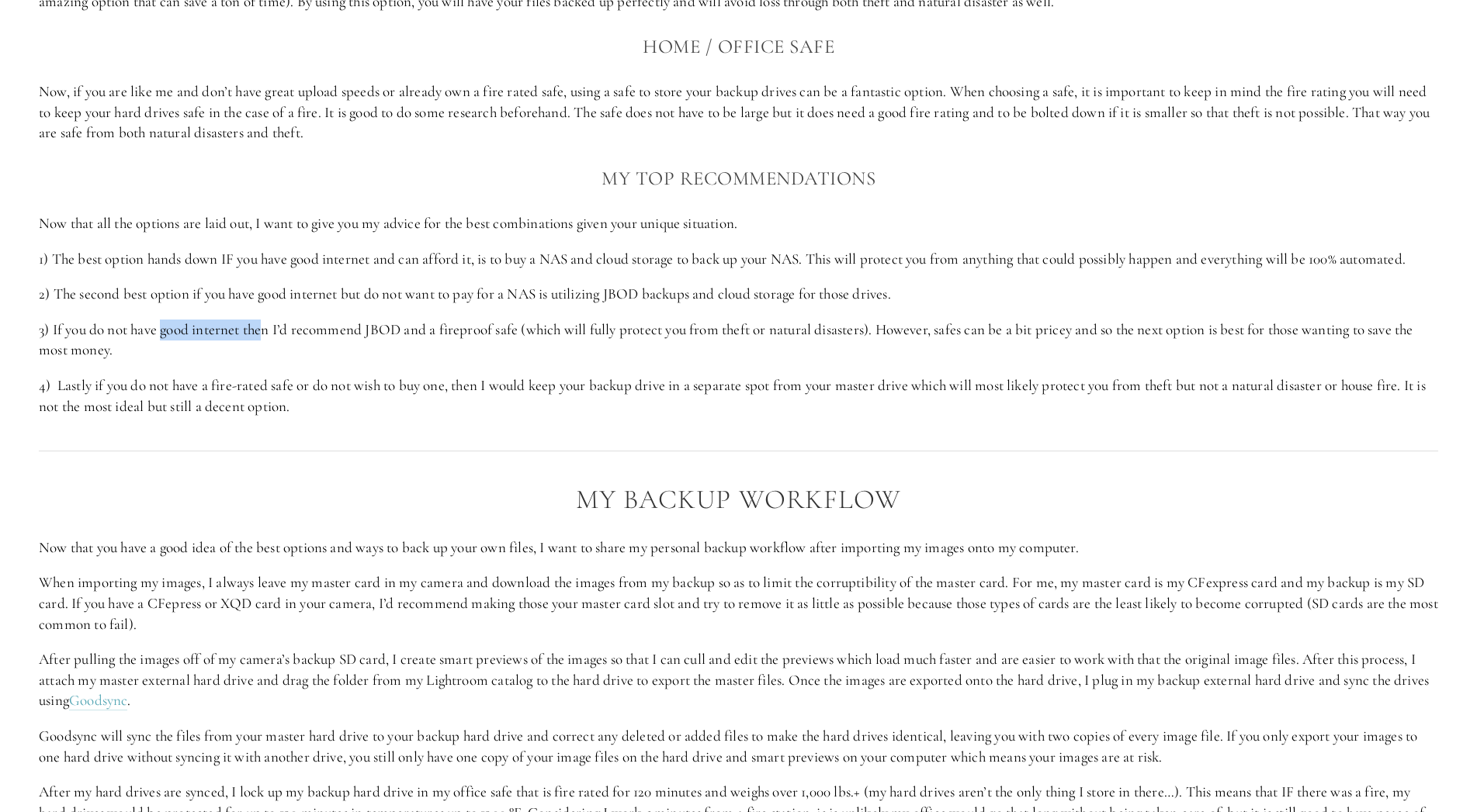
scroll to position [2506, 0]
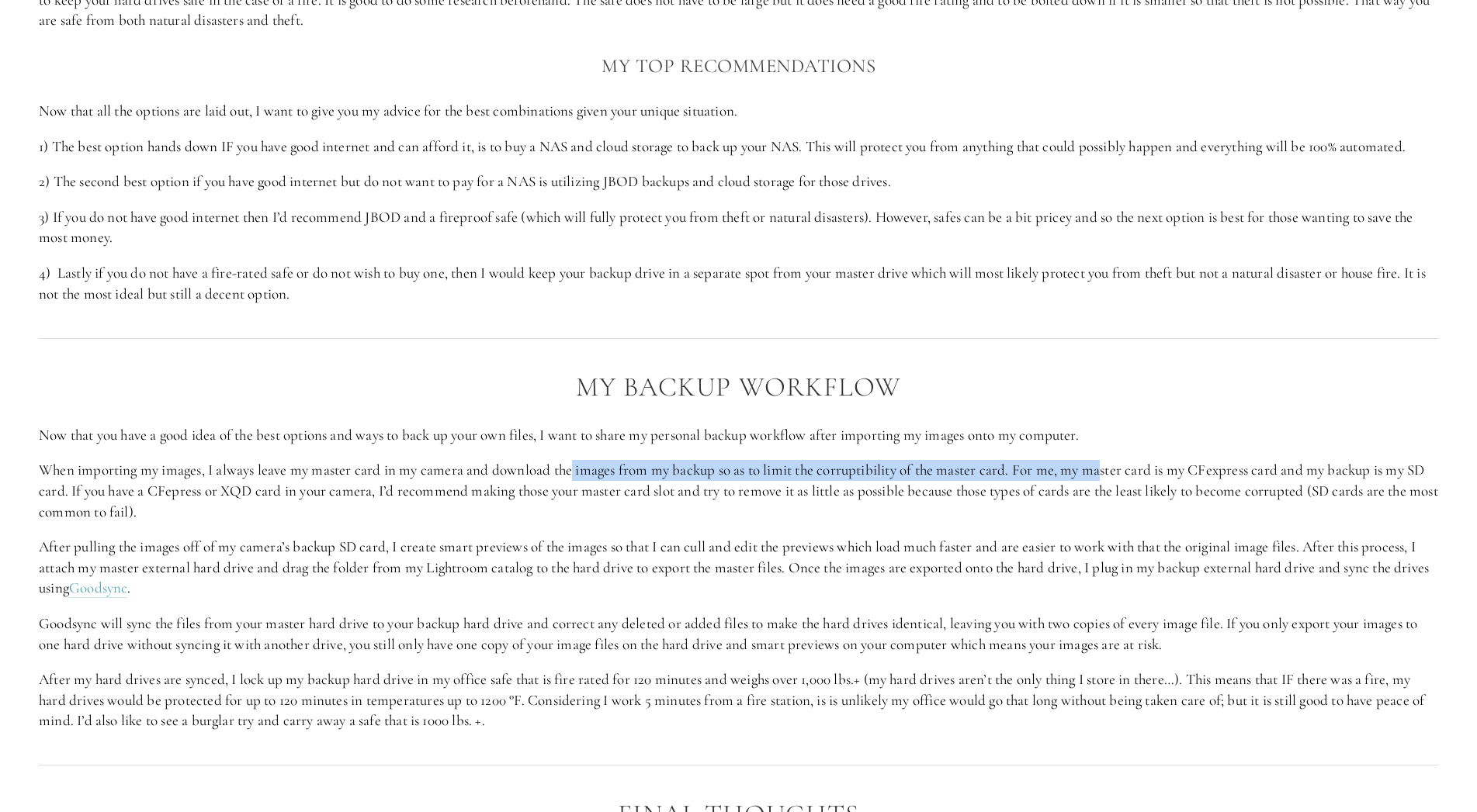
drag, startPoint x: 575, startPoint y: 465, endPoint x: 1107, endPoint y: 465, distance: 532.0
click at [1107, 465] on p "When importing my images, I always leave my master card in my camera and downlo…" at bounding box center [738, 491] width 1399 height 62
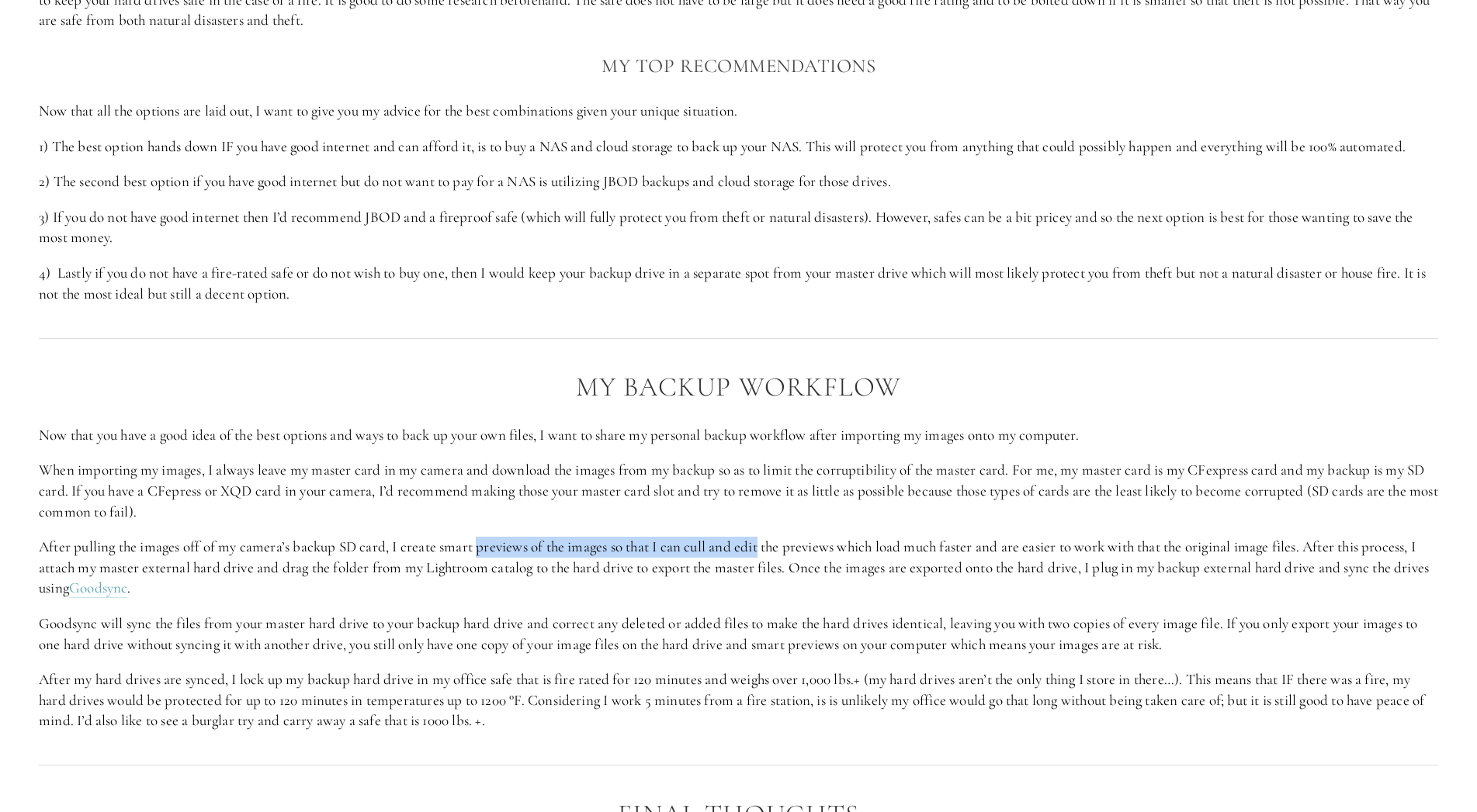
drag, startPoint x: 482, startPoint y: 539, endPoint x: 766, endPoint y: 544, distance: 284.0
click at [766, 544] on p "After pulling the images off of my camera’s backup SD card, I create smart prev…" at bounding box center [738, 568] width 1399 height 62
drag, startPoint x: 155, startPoint y: 496, endPoint x: 254, endPoint y: 489, distance: 99.2
click at [254, 489] on p "When importing my images, I always leave my master card in my camera and downlo…" at bounding box center [738, 491] width 1399 height 62
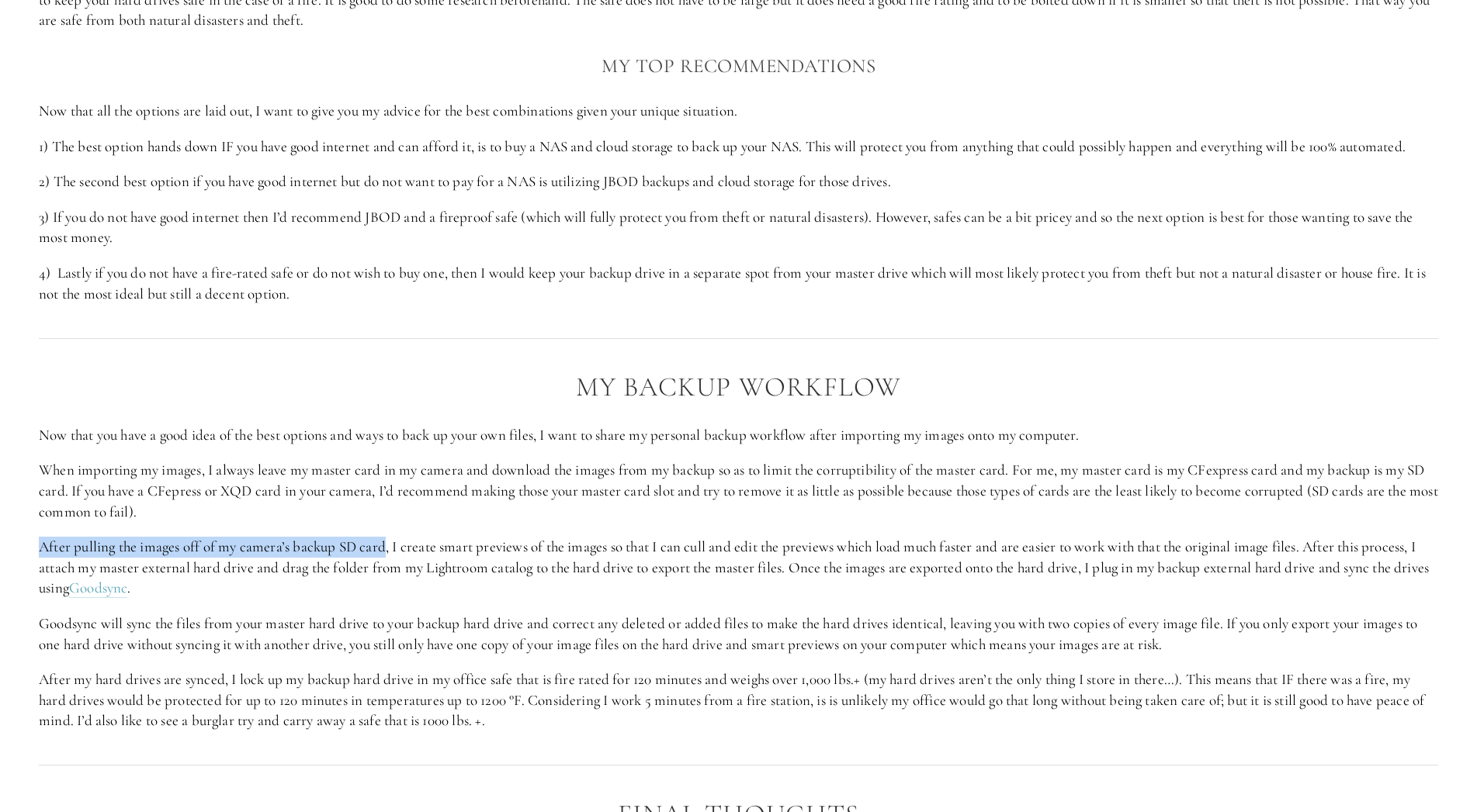
drag, startPoint x: 33, startPoint y: 551, endPoint x: 385, endPoint y: 544, distance: 352.1
click at [385, 544] on div "My Backup Workflow Now that you have a good idea of the best options and ways t…" at bounding box center [738, 551] width 1425 height 385
drag, startPoint x: 420, startPoint y: 550, endPoint x: 537, endPoint y: 551, distance: 117.0
click at [537, 551] on p "After pulling the images off of my camera’s backup SD card, I create smart prev…" at bounding box center [738, 568] width 1399 height 62
drag, startPoint x: 196, startPoint y: 571, endPoint x: 457, endPoint y: 570, distance: 261.0
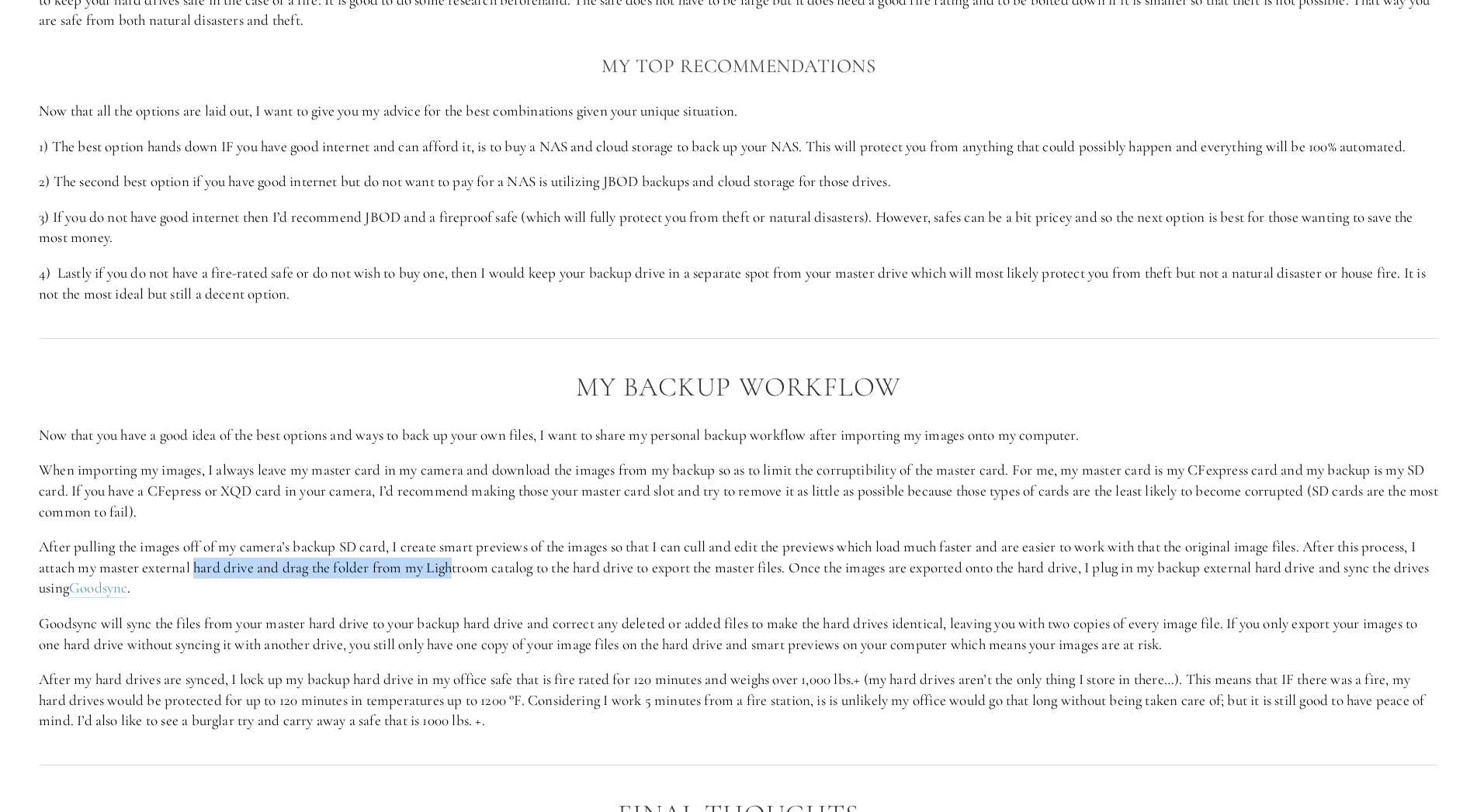
click at [457, 570] on p "After pulling the images off of my camera’s backup SD card, I create smart prev…" at bounding box center [738, 568] width 1399 height 62
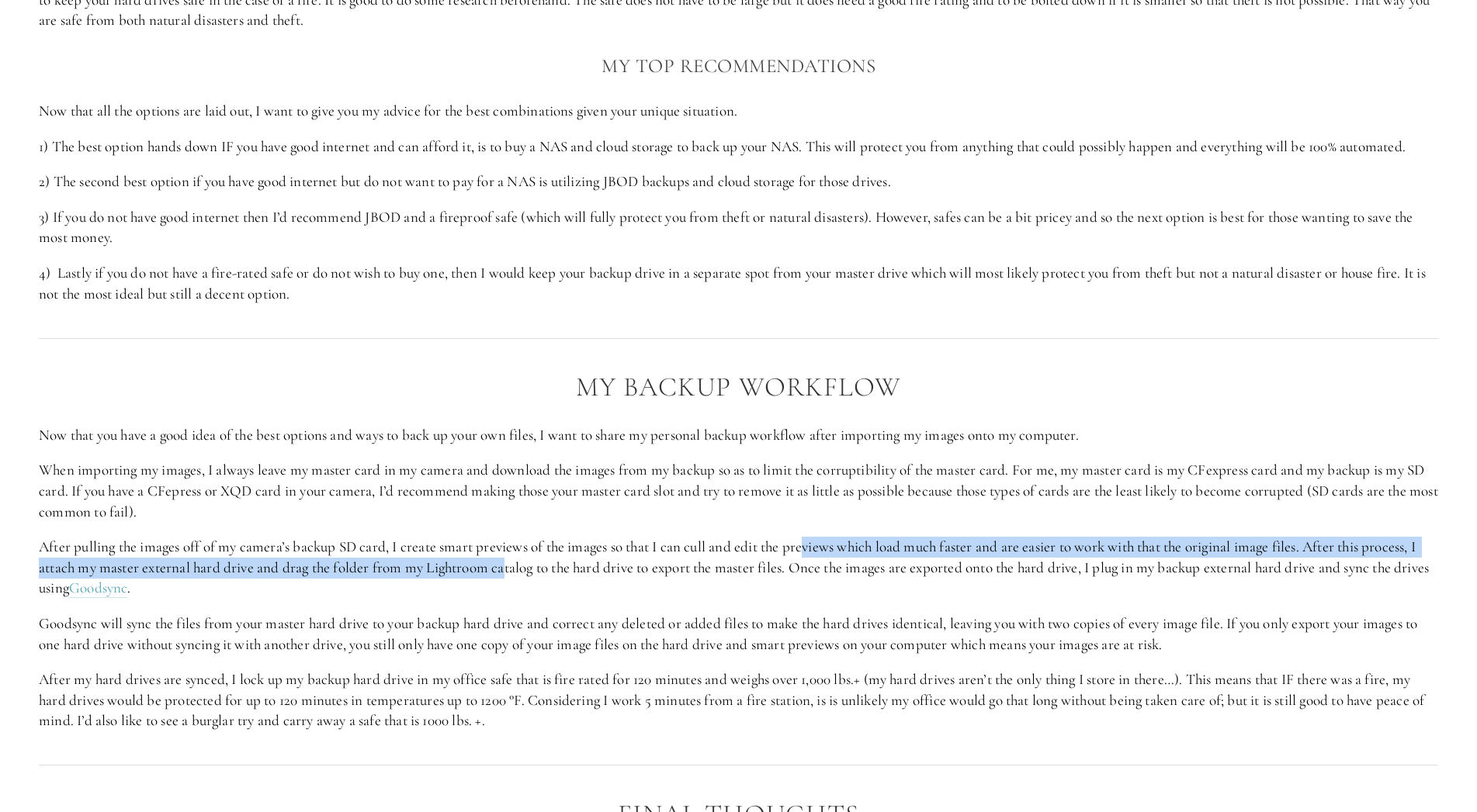
drag, startPoint x: 508, startPoint y: 574, endPoint x: 809, endPoint y: 554, distance: 301.7
click at [809, 554] on p "After pulling the images off of my camera’s backup SD card, I create smart prev…" at bounding box center [738, 568] width 1399 height 62
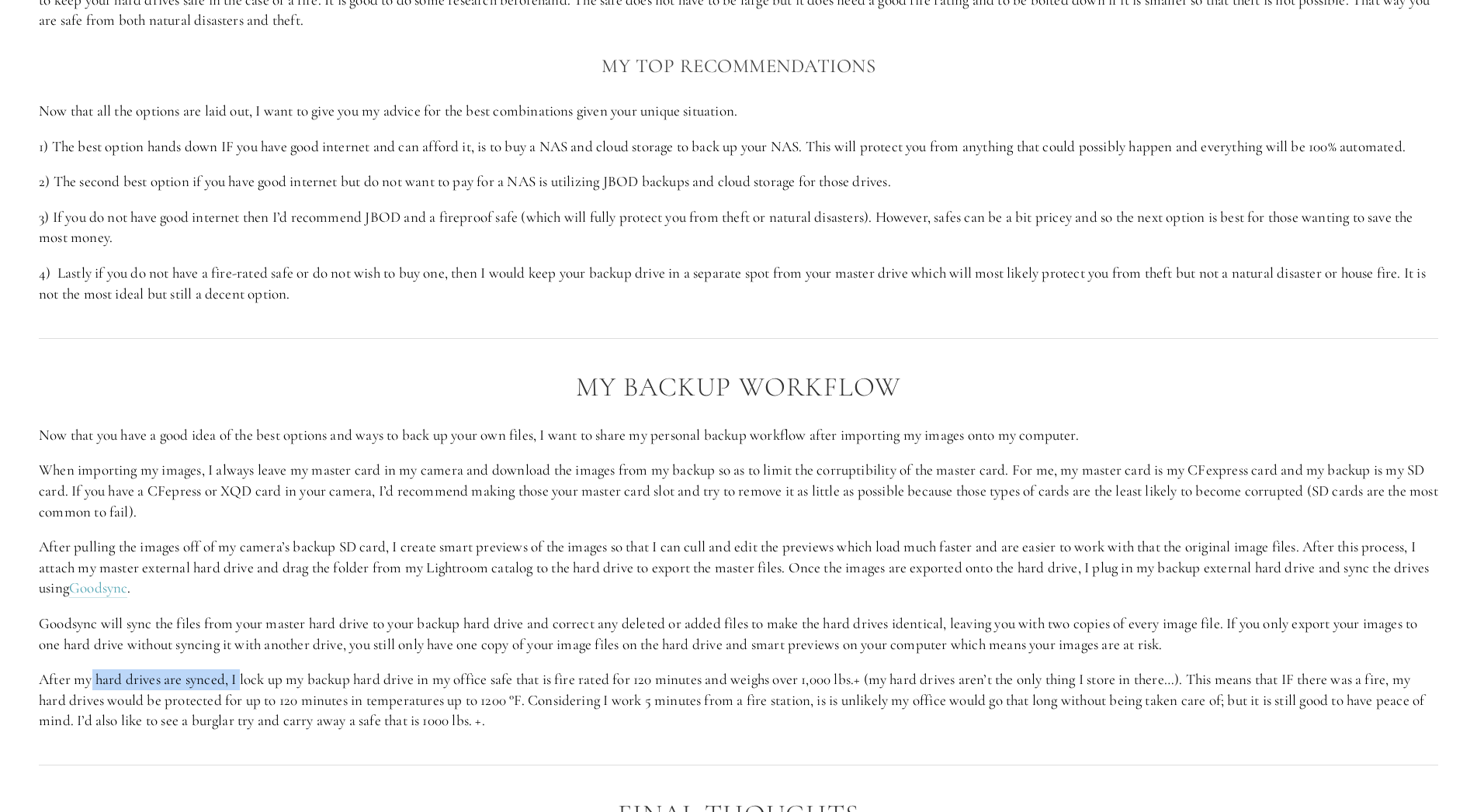
drag, startPoint x: 91, startPoint y: 688, endPoint x: 243, endPoint y: 676, distance: 152.5
click at [243, 676] on p "After my hard drives are synced, I lock up my backup hard drive in my office sa…" at bounding box center [738, 701] width 1399 height 62
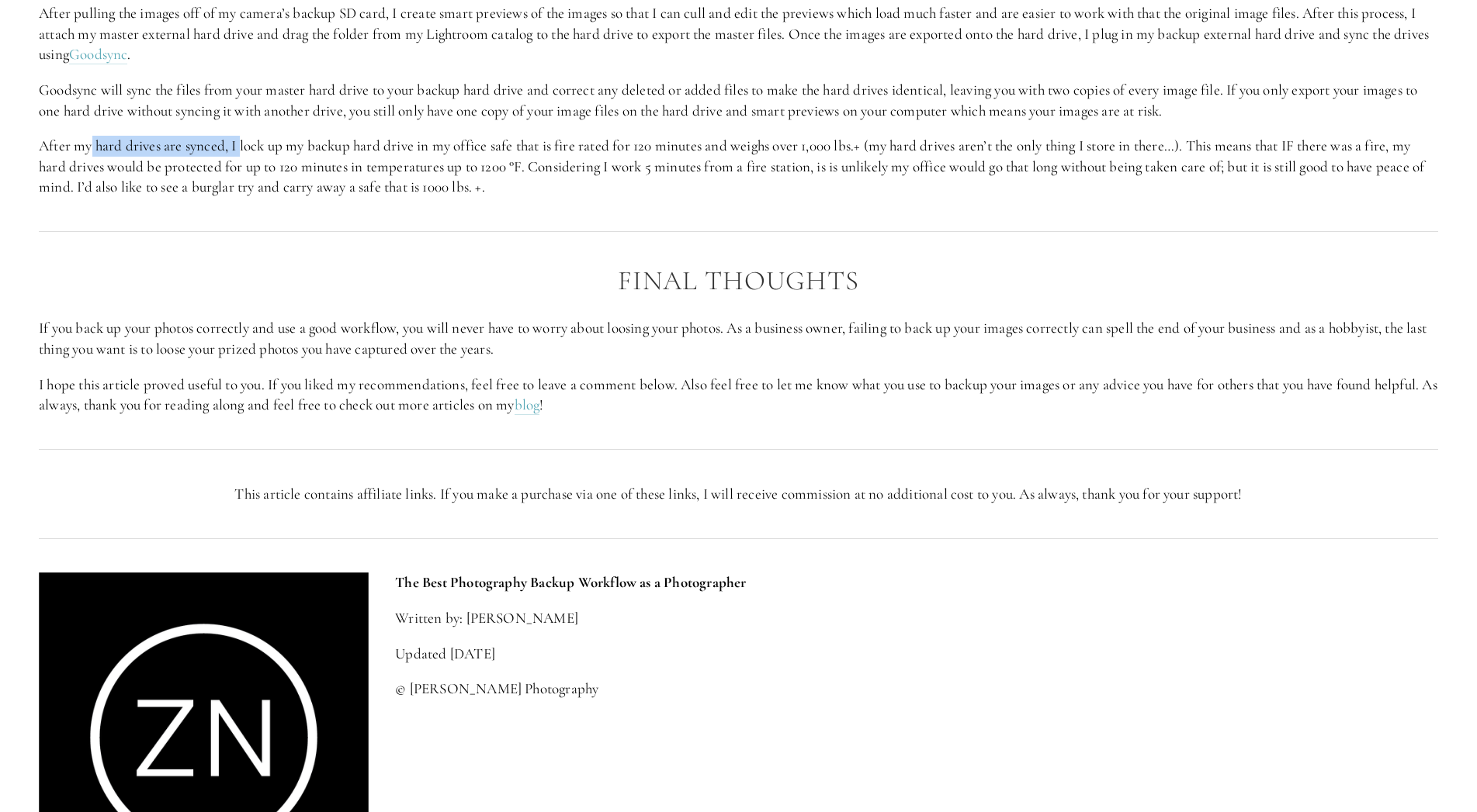
scroll to position [3297, 0]
